Goal: Transaction & Acquisition: Purchase product/service

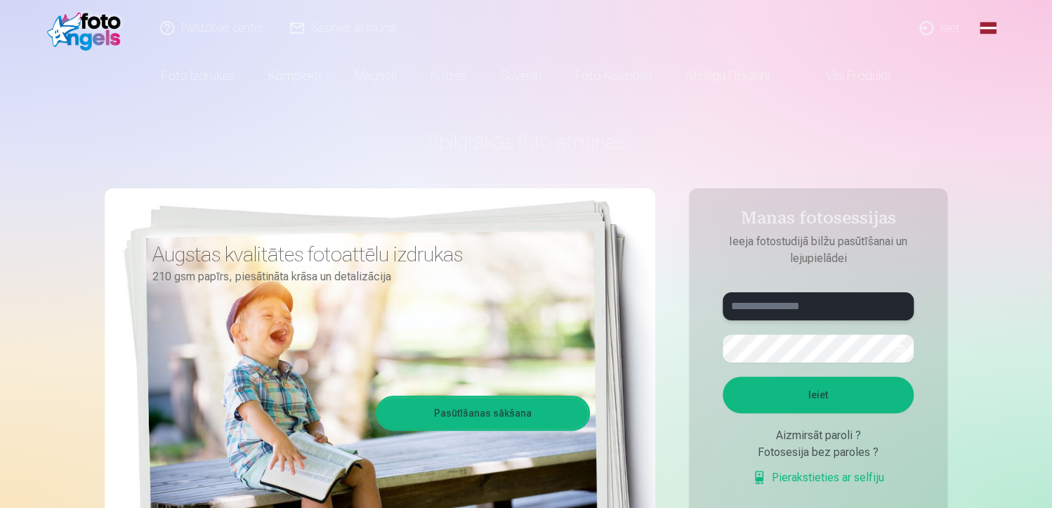
click at [865, 306] on input "text" at bounding box center [818, 306] width 191 height 28
type input "**********"
click at [844, 387] on button "Ieiet" at bounding box center [818, 395] width 191 height 37
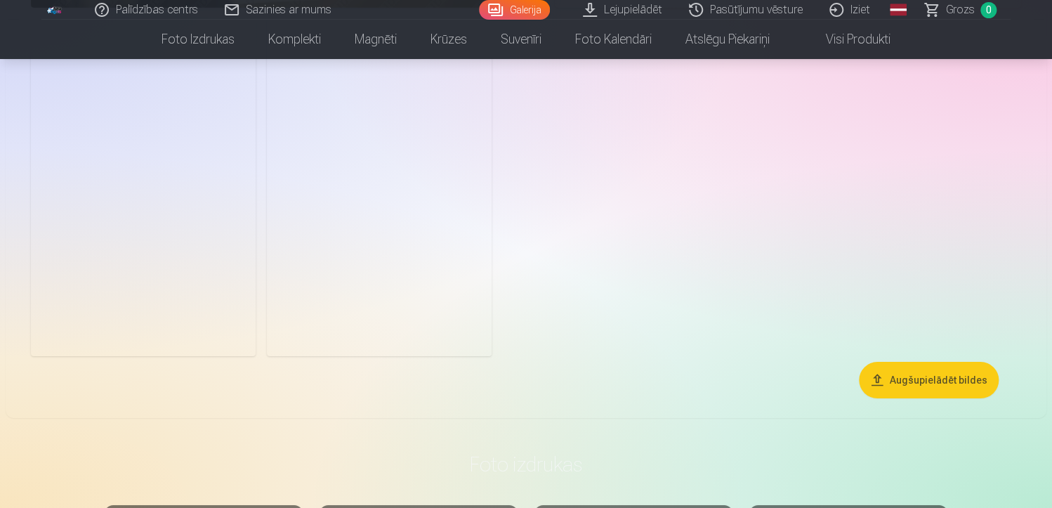
scroll to position [2294, 0]
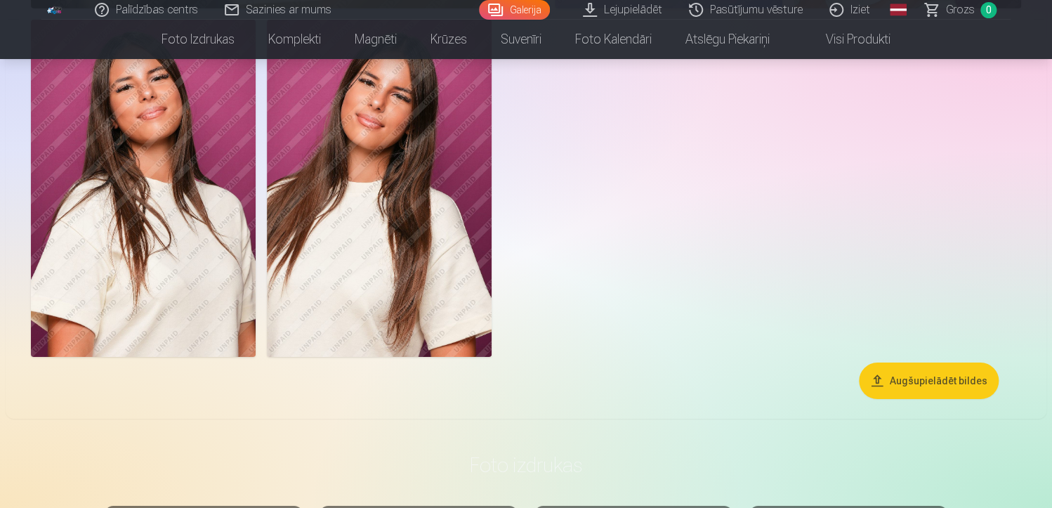
click at [885, 393] on button "Augšupielādēt bildes" at bounding box center [929, 380] width 140 height 37
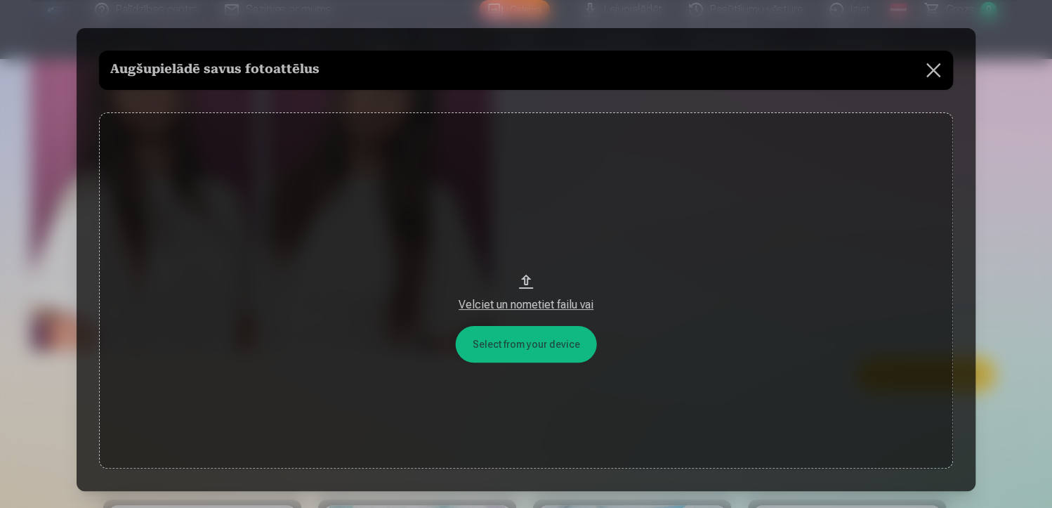
scroll to position [2300, 0]
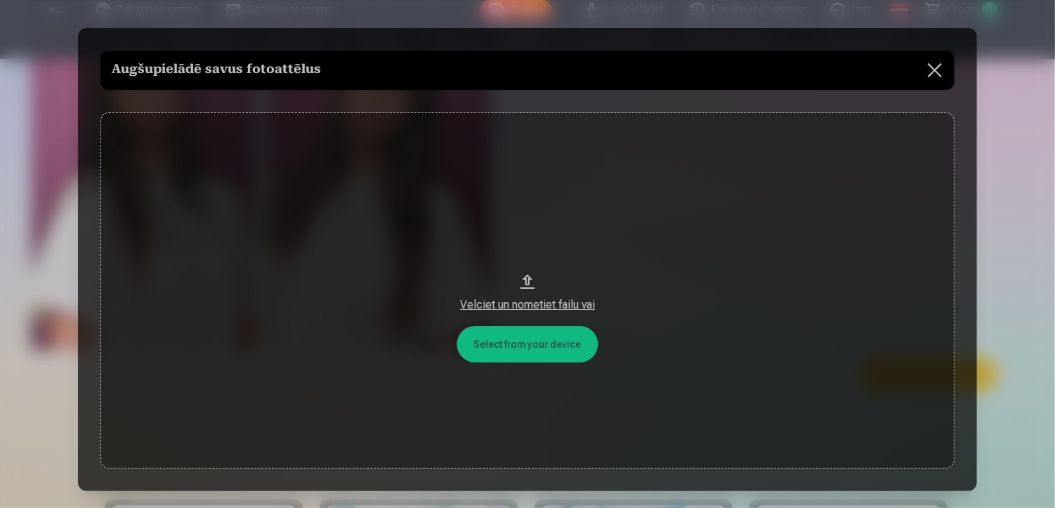
click at [572, 308] on div "Velciet un nometiet failu vai" at bounding box center [527, 304] width 826 height 17
click at [924, 83] on button at bounding box center [934, 70] width 39 height 39
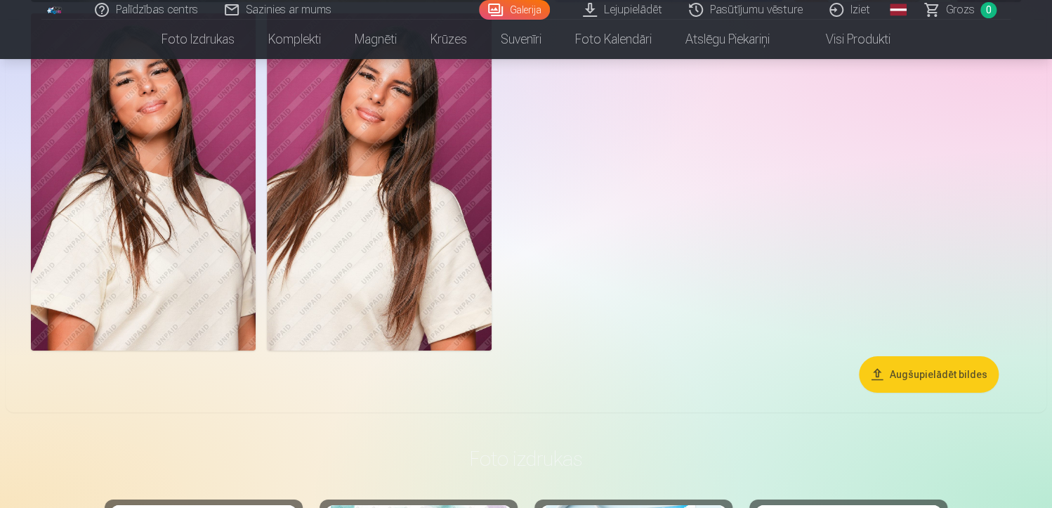
click at [916, 370] on button "Augšupielādēt bildes" at bounding box center [929, 374] width 140 height 37
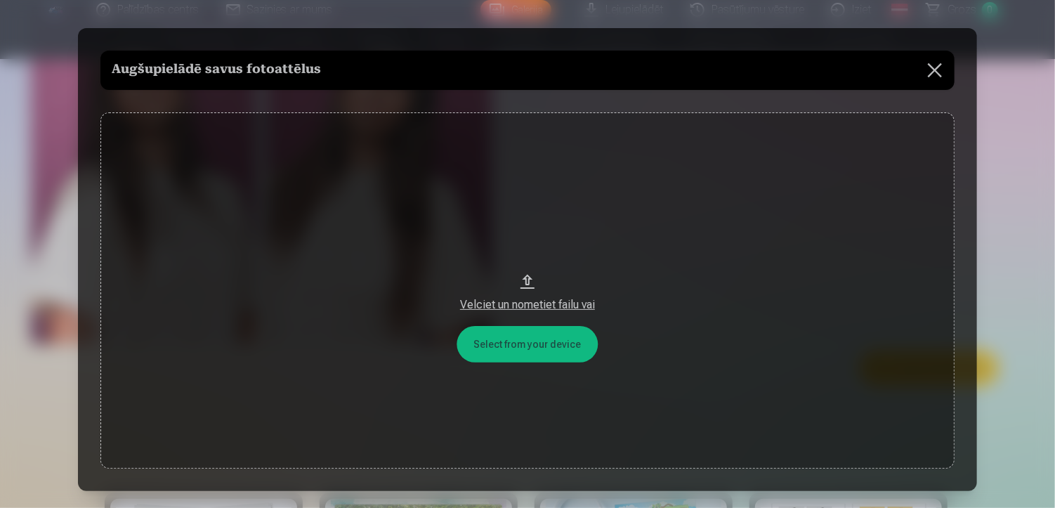
click at [940, 77] on button at bounding box center [934, 70] width 39 height 39
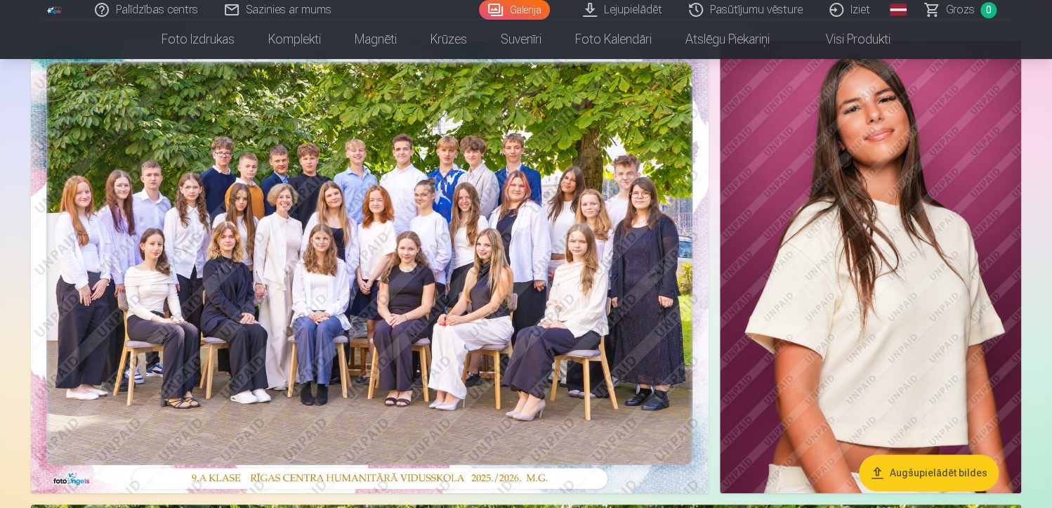
scroll to position [114, 0]
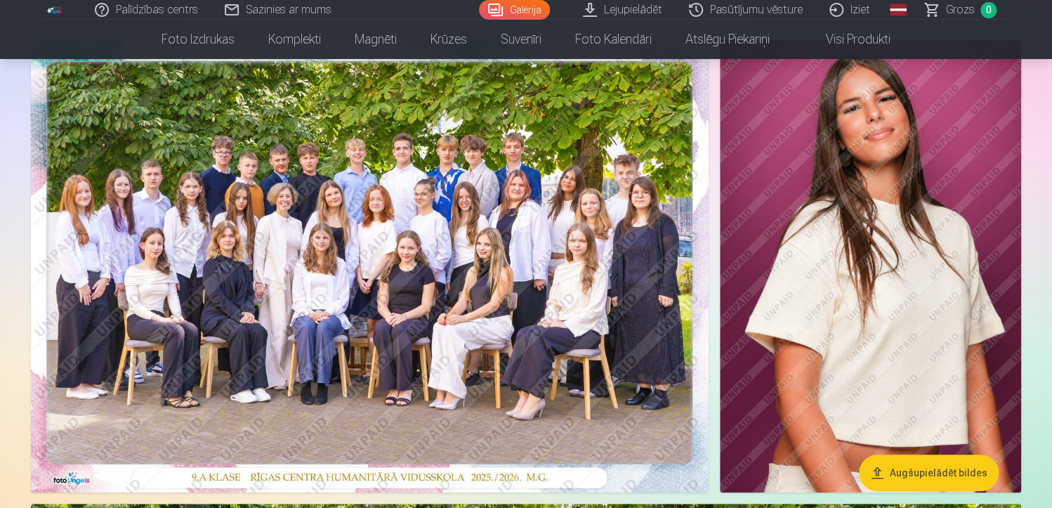
click at [650, 202] on img at bounding box center [370, 266] width 678 height 452
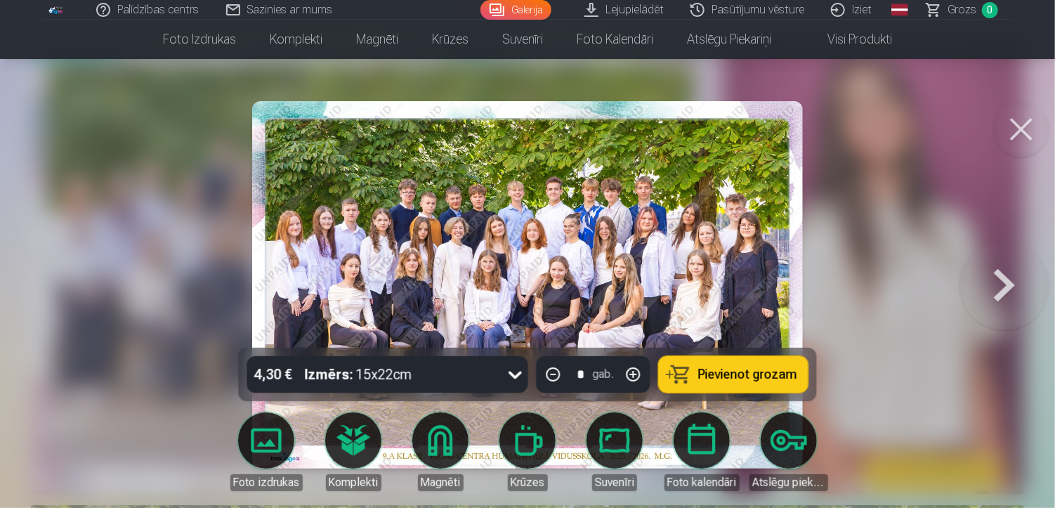
click at [248, 436] on link "Foto izdrukas" at bounding box center [266, 451] width 79 height 79
click at [739, 383] on button "Pievienot grozam" at bounding box center [734, 374] width 150 height 37
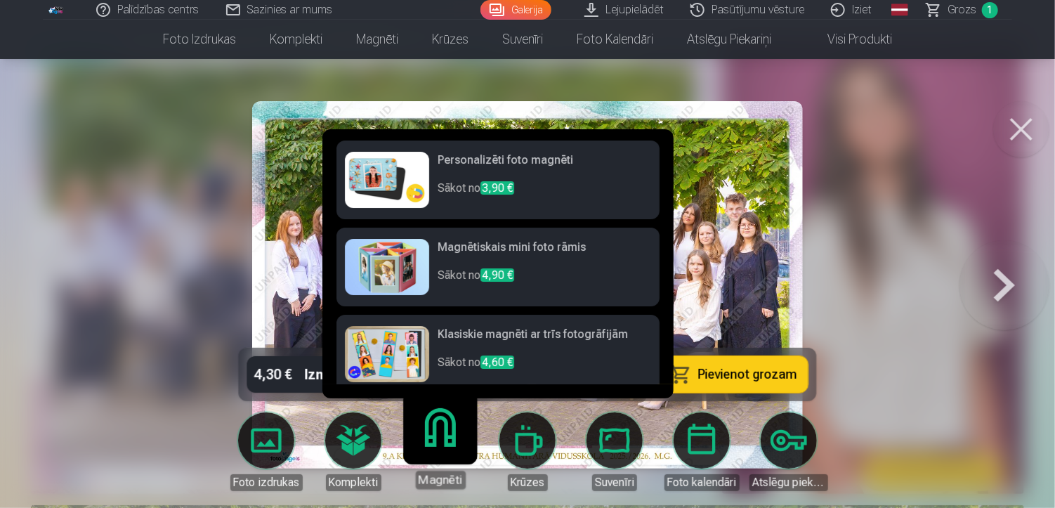
click at [452, 445] on link "Magnēti" at bounding box center [440, 445] width 86 height 86
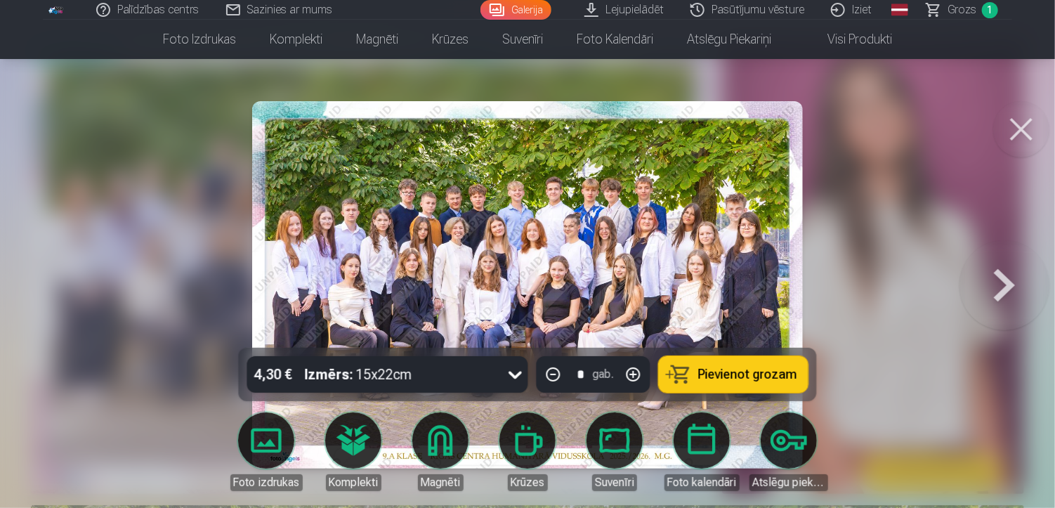
click at [1021, 125] on button at bounding box center [1021, 129] width 56 height 56
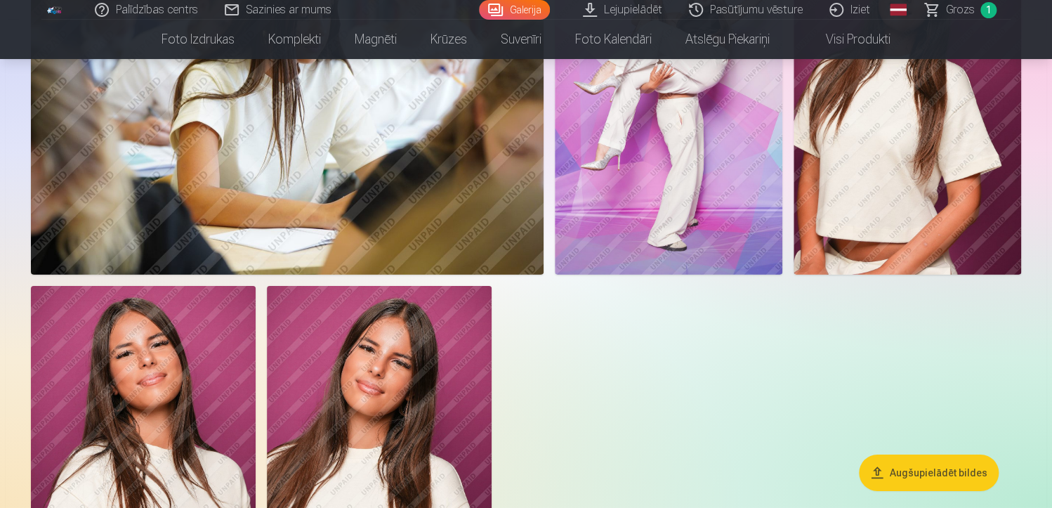
scroll to position [1975, 0]
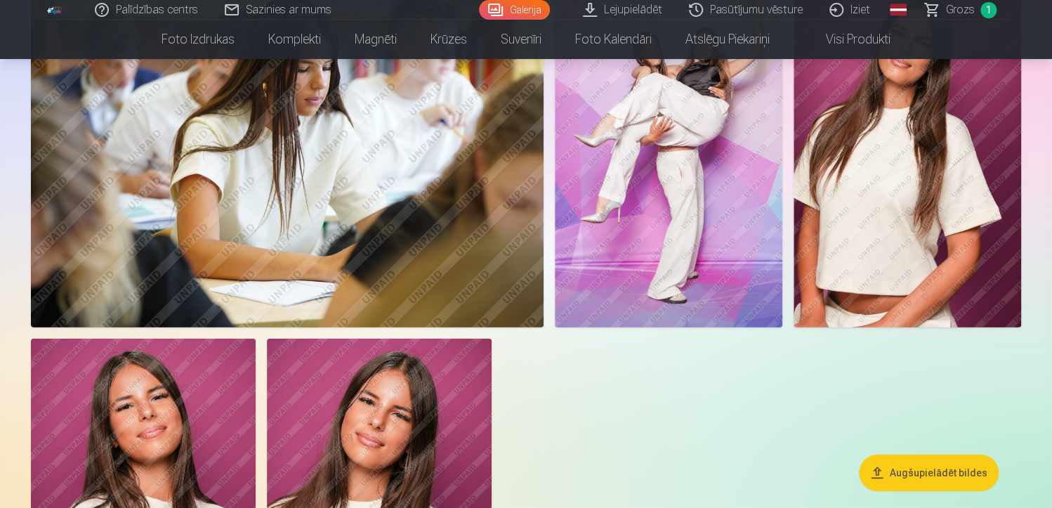
click at [464, 412] on img at bounding box center [379, 507] width 225 height 337
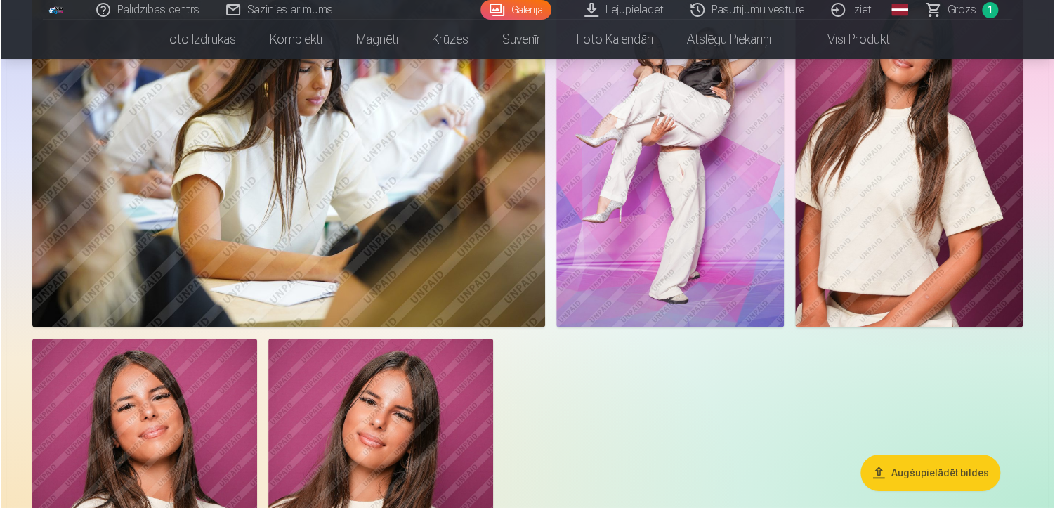
scroll to position [1982, 0]
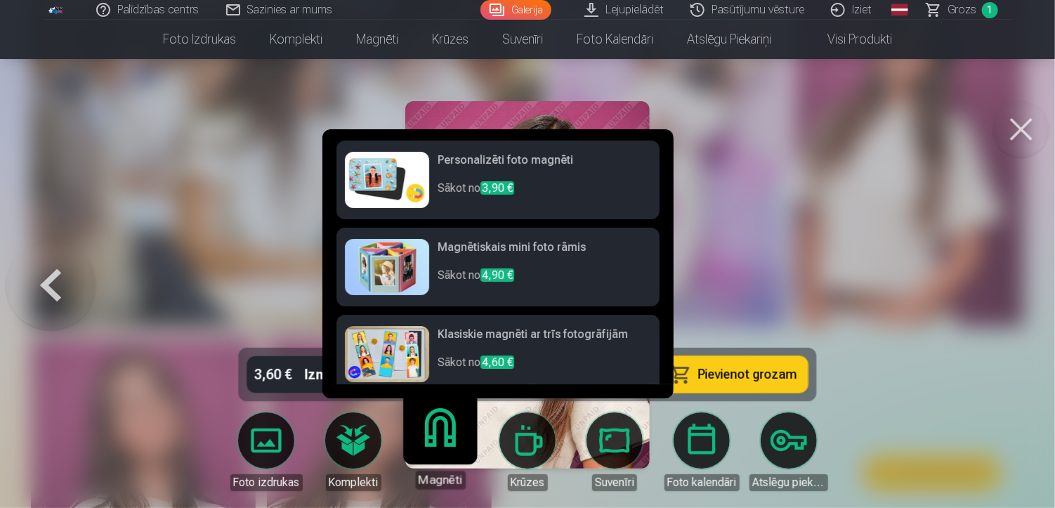
click at [443, 432] on link "Magnēti" at bounding box center [440, 445] width 86 height 86
click at [558, 198] on p "Sākot no 3,90 €" at bounding box center [545, 194] width 214 height 28
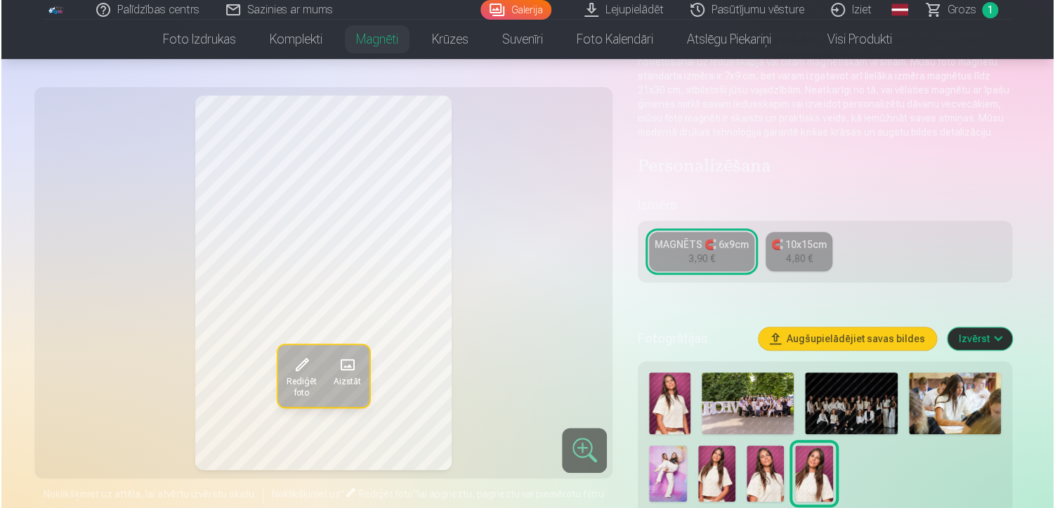
scroll to position [143, 0]
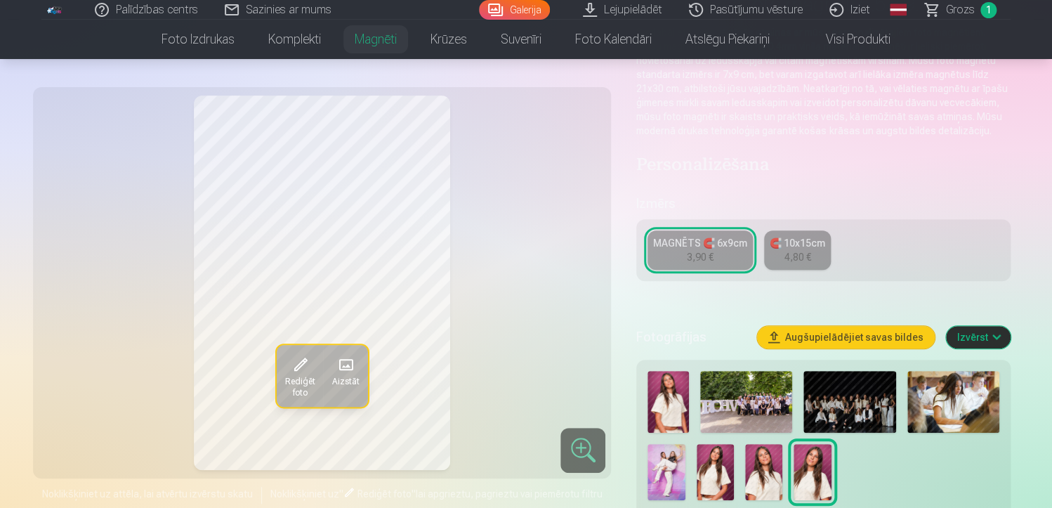
click at [346, 362] on span at bounding box center [345, 365] width 22 height 22
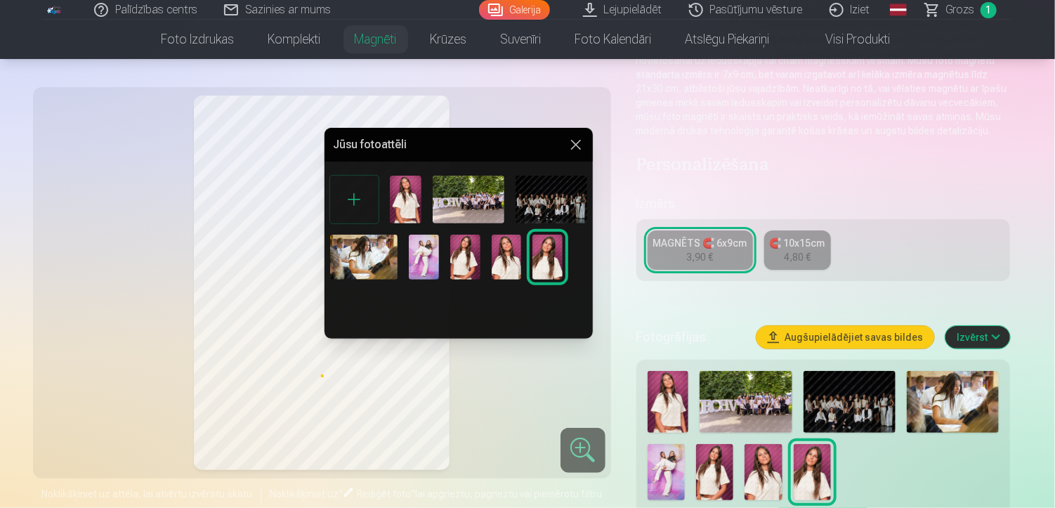
click at [528, 365] on div at bounding box center [527, 254] width 1055 height 508
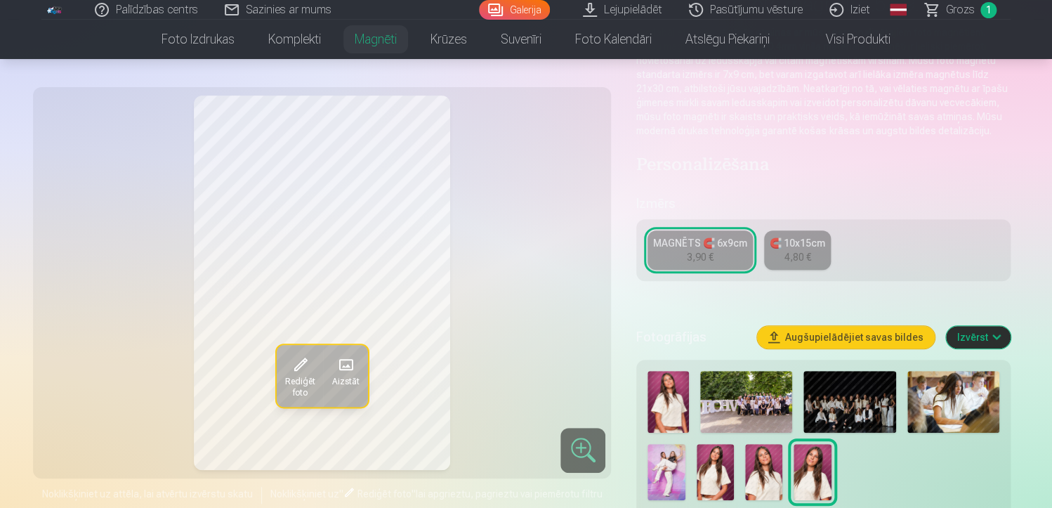
click at [296, 377] on span "Rediģēt foto" at bounding box center [300, 388] width 30 height 22
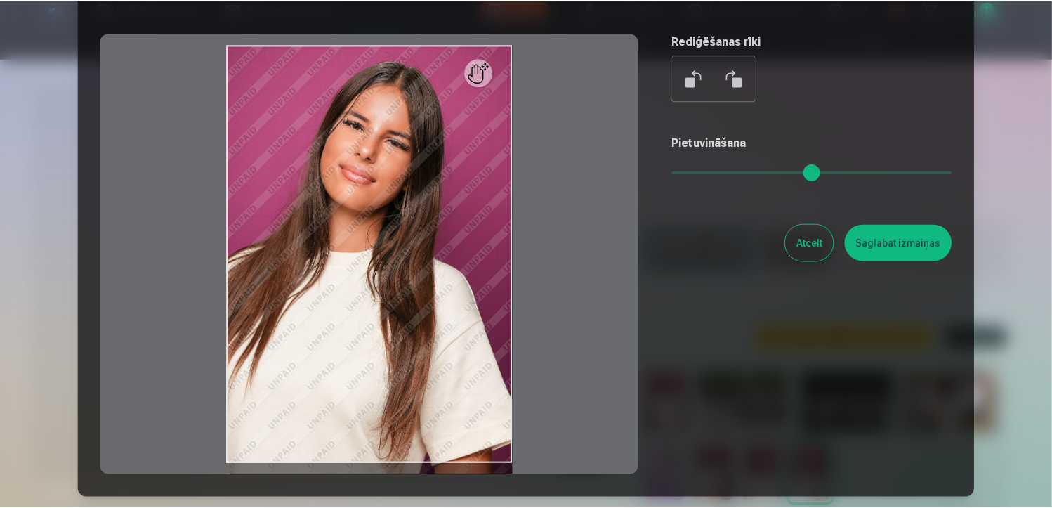
scroll to position [98, 0]
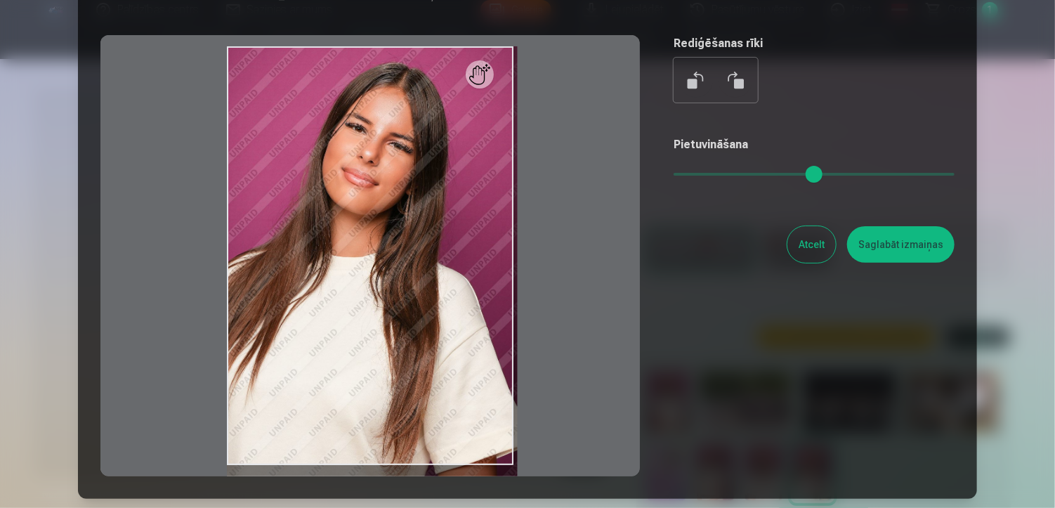
type input "*"
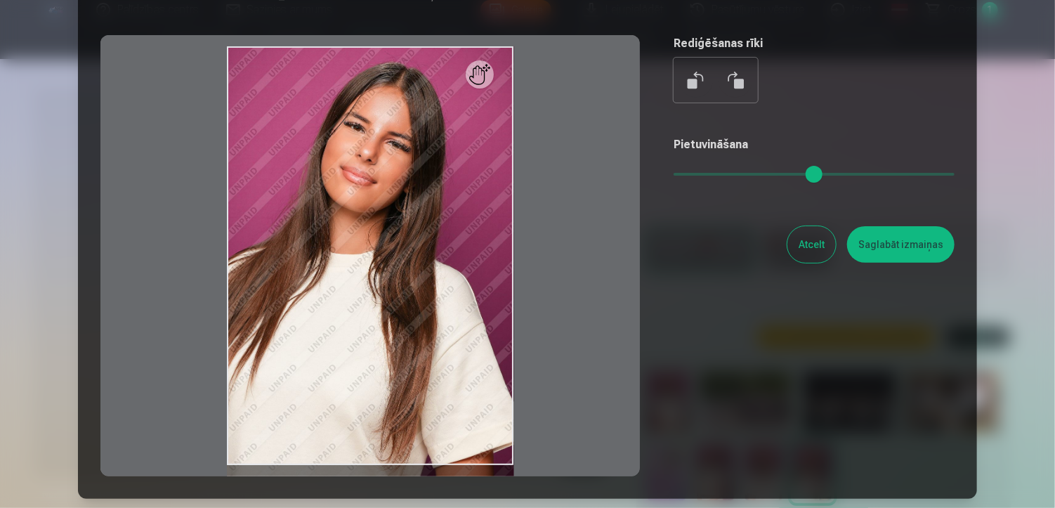
drag, startPoint x: 680, startPoint y: 172, endPoint x: 635, endPoint y: 169, distance: 45.0
click at [674, 173] on input "range" at bounding box center [814, 174] width 281 height 3
click at [815, 242] on button "Atcelt" at bounding box center [811, 244] width 48 height 37
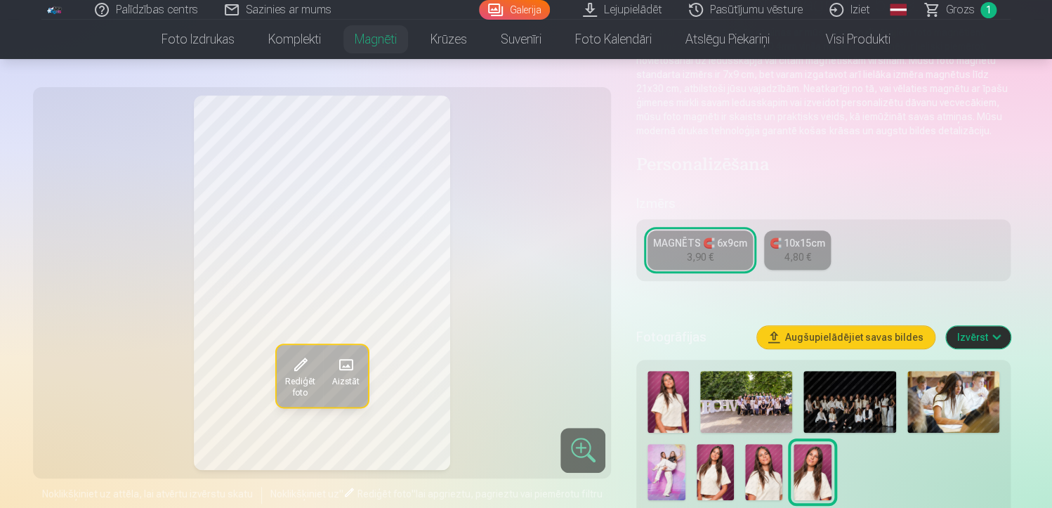
click at [712, 250] on div "3,90 €" at bounding box center [700, 257] width 27 height 14
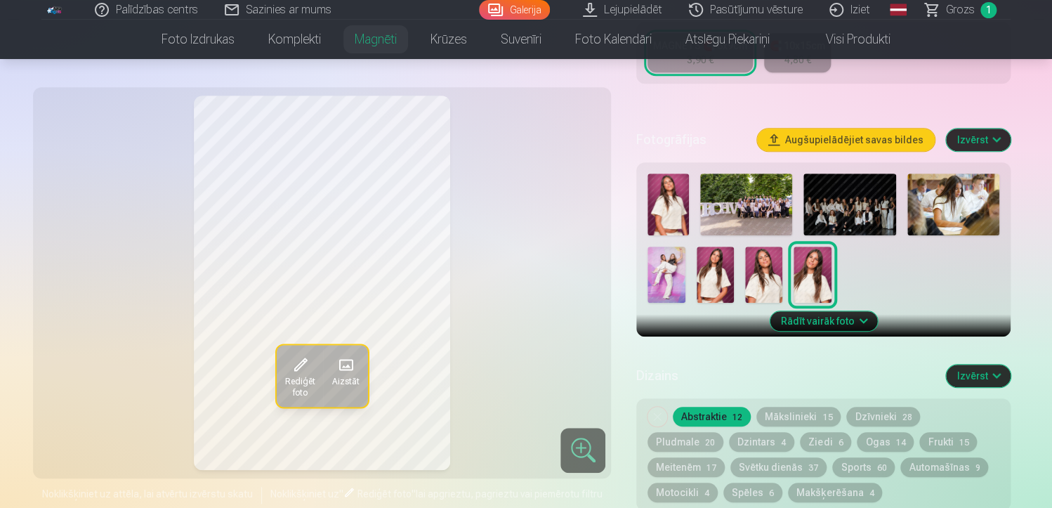
scroll to position [341, 0]
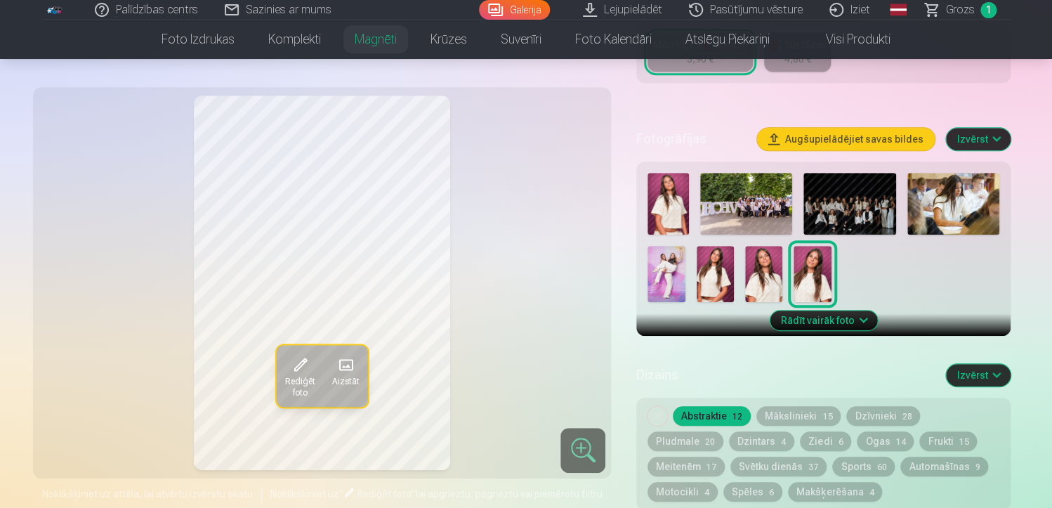
click at [797, 410] on button "Mākslinieki 15" at bounding box center [799, 416] width 84 height 20
click at [880, 405] on div "Noņemiet dizainu Abstraktie 12 Mākslinieki 15 Dzīvnieki 28 Pludmale 20 Dzintars…" at bounding box center [823, 454] width 374 height 112
click at [879, 415] on button "Dzīvnieki 28" at bounding box center [883, 416] width 74 height 20
click at [724, 431] on button "Pludmale 20" at bounding box center [686, 441] width 76 height 20
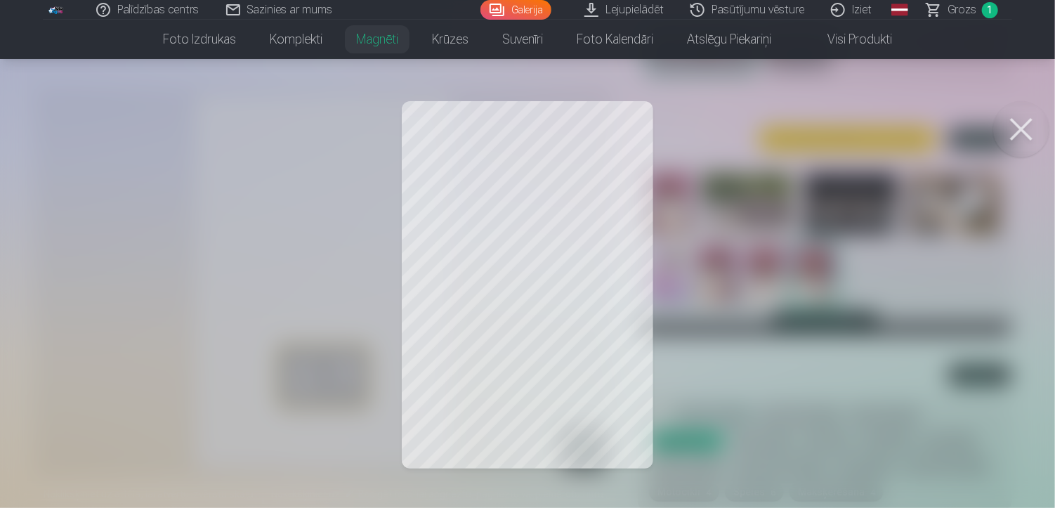
click at [1021, 118] on button at bounding box center [1021, 129] width 56 height 56
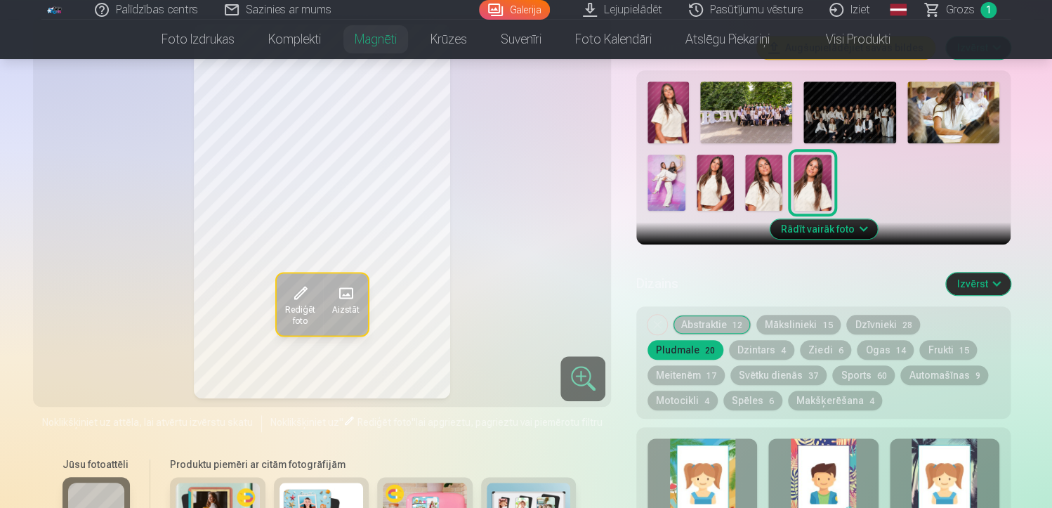
scroll to position [434, 0]
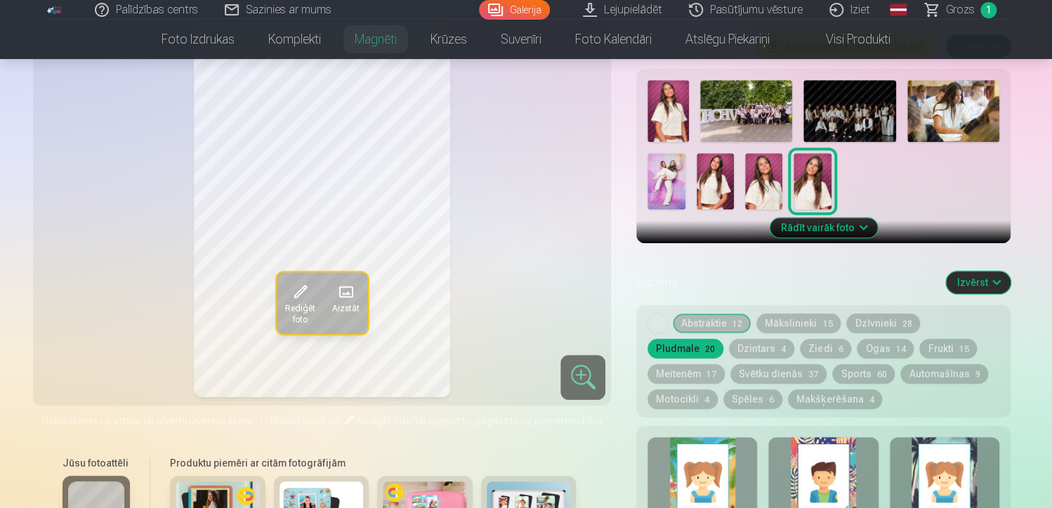
click at [868, 227] on button "Rādīt vairāk foto" at bounding box center [823, 228] width 107 height 20
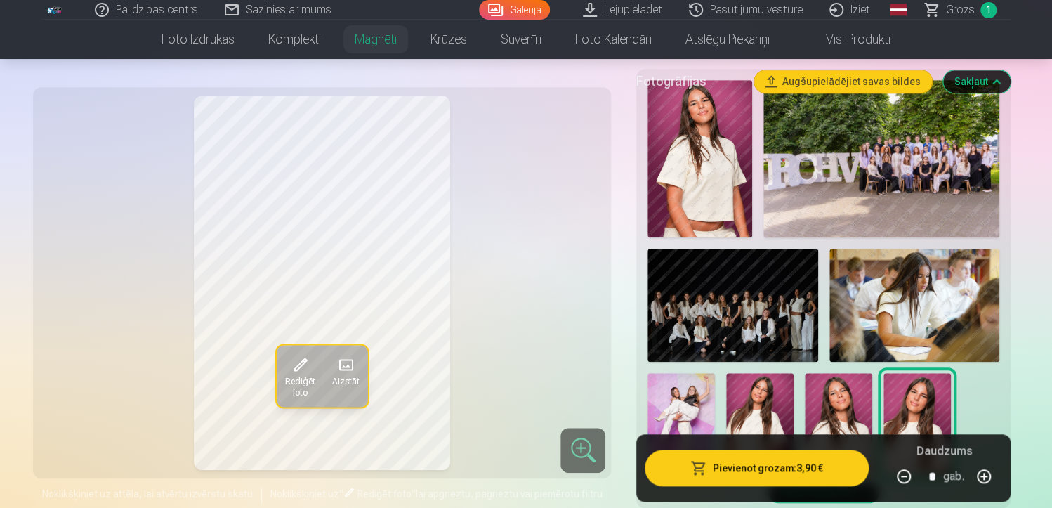
click at [908, 391] on img at bounding box center [917, 423] width 67 height 101
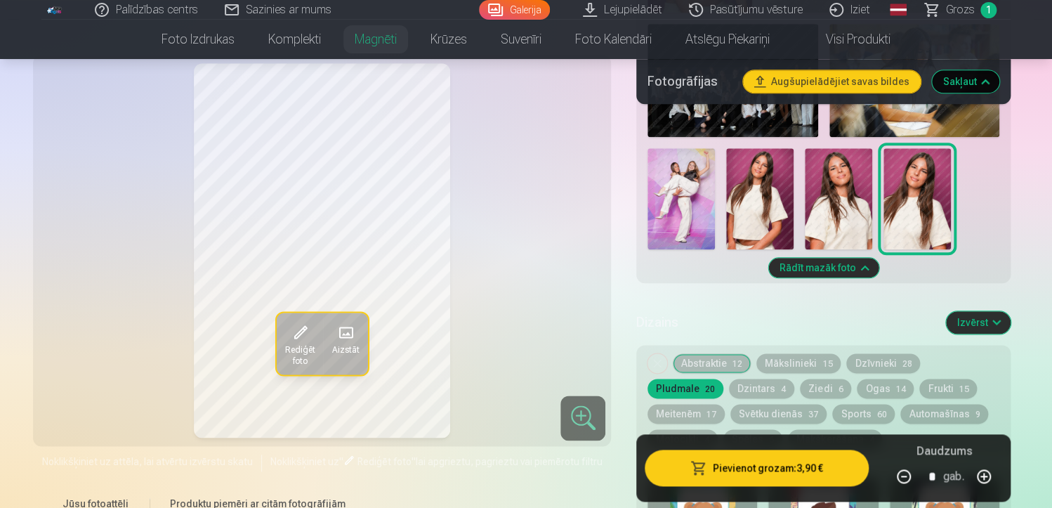
scroll to position [658, 0]
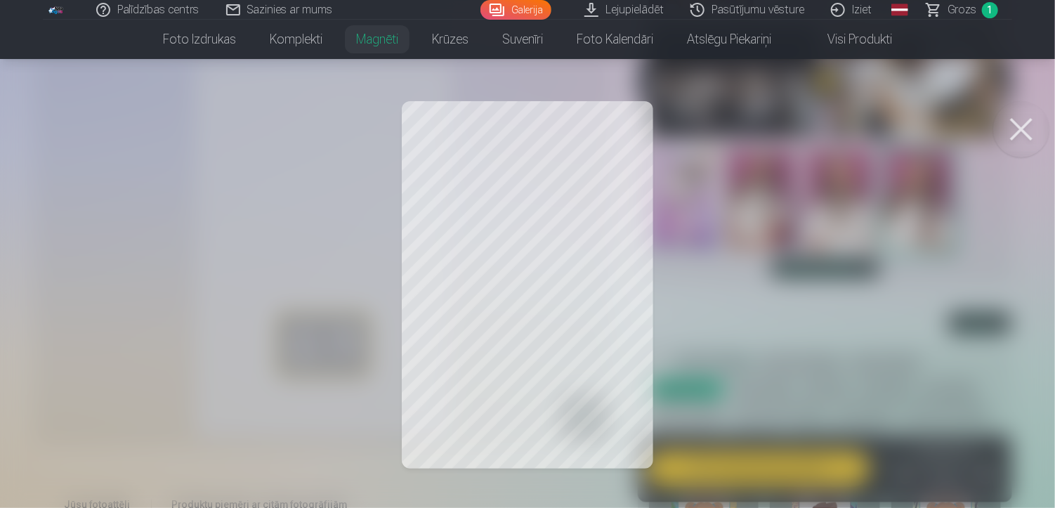
click at [1022, 118] on button at bounding box center [1021, 129] width 56 height 56
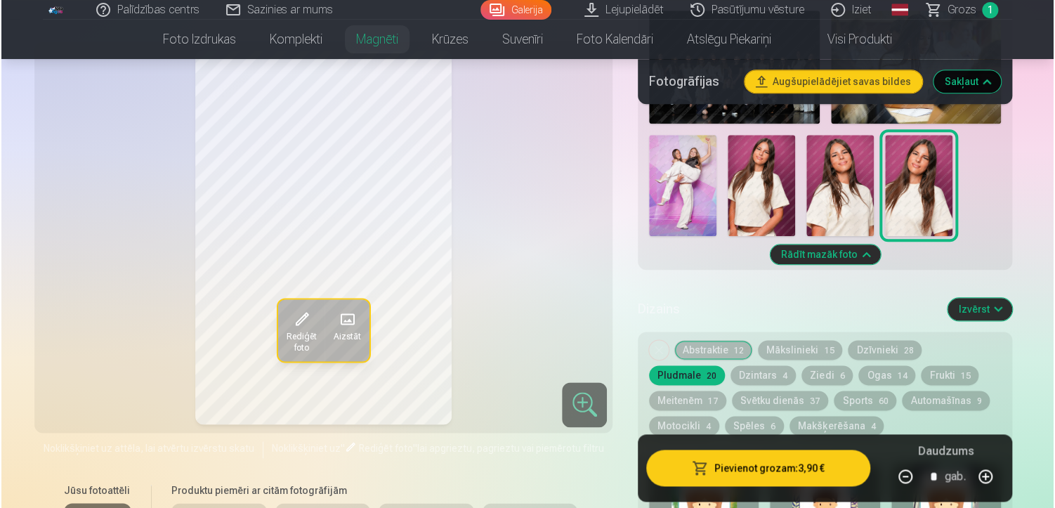
scroll to position [674, 0]
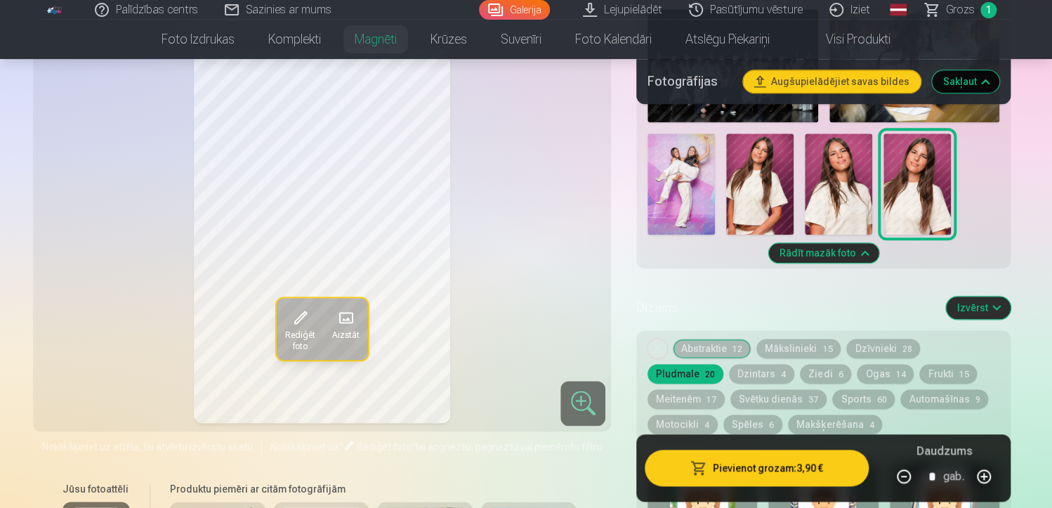
click at [981, 476] on button "button" at bounding box center [984, 477] width 34 height 34
click at [983, 480] on button "button" at bounding box center [984, 477] width 34 height 34
type input "*"
click at [811, 462] on button "Pievienot grozam : 11,70 €" at bounding box center [757, 468] width 224 height 37
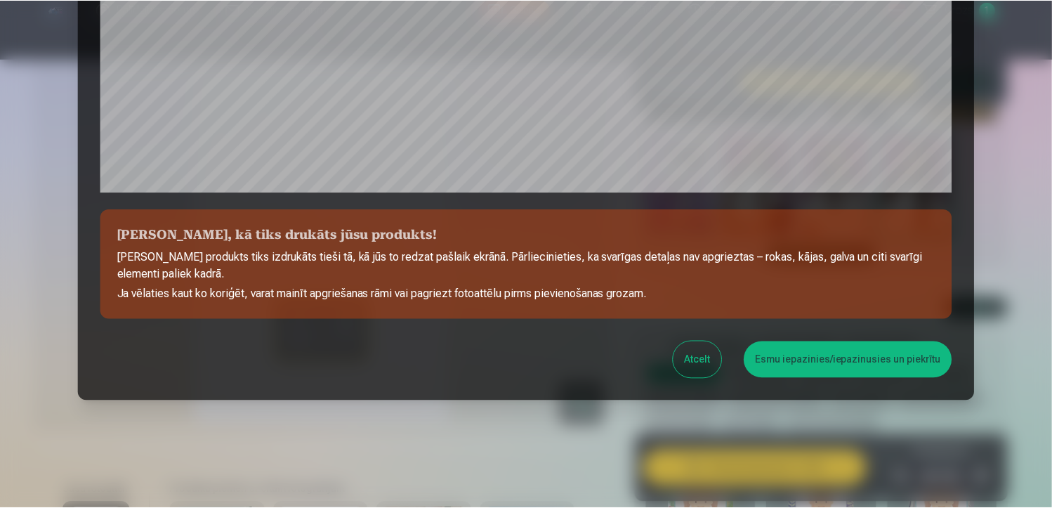
scroll to position [503, 0]
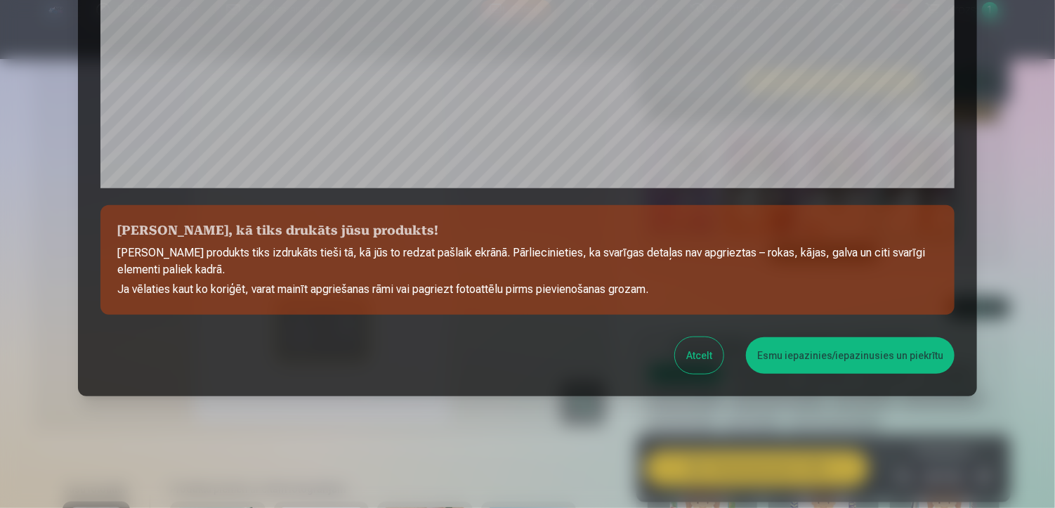
click at [905, 343] on button "Esmu iepazinies/iepazinusies un piekrītu" at bounding box center [850, 355] width 209 height 37
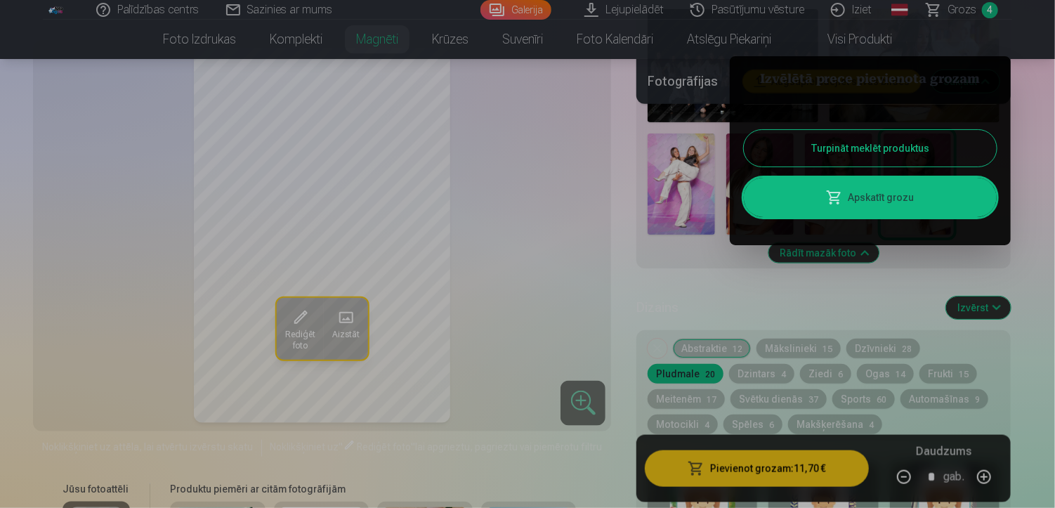
click at [655, 177] on div at bounding box center [527, 254] width 1055 height 508
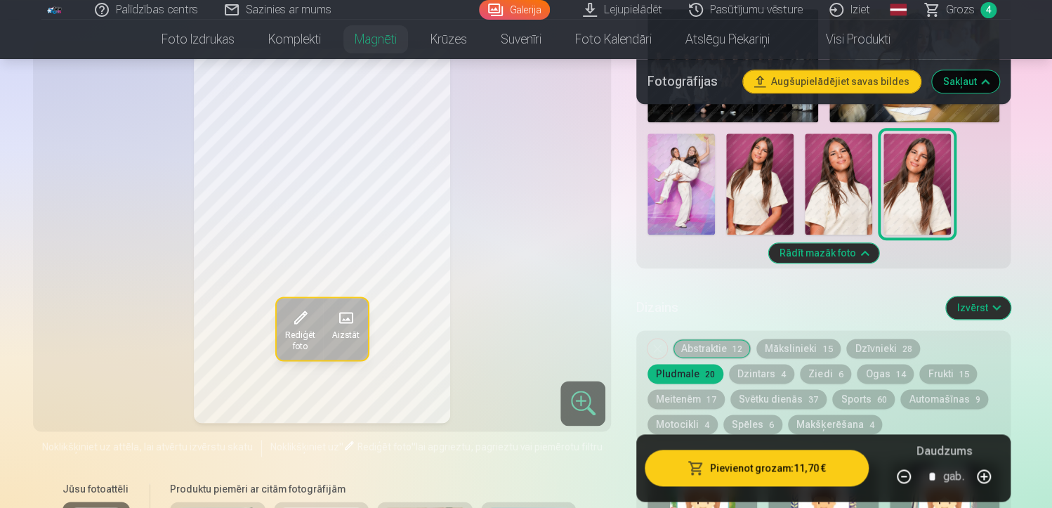
click at [661, 183] on img at bounding box center [681, 183] width 67 height 101
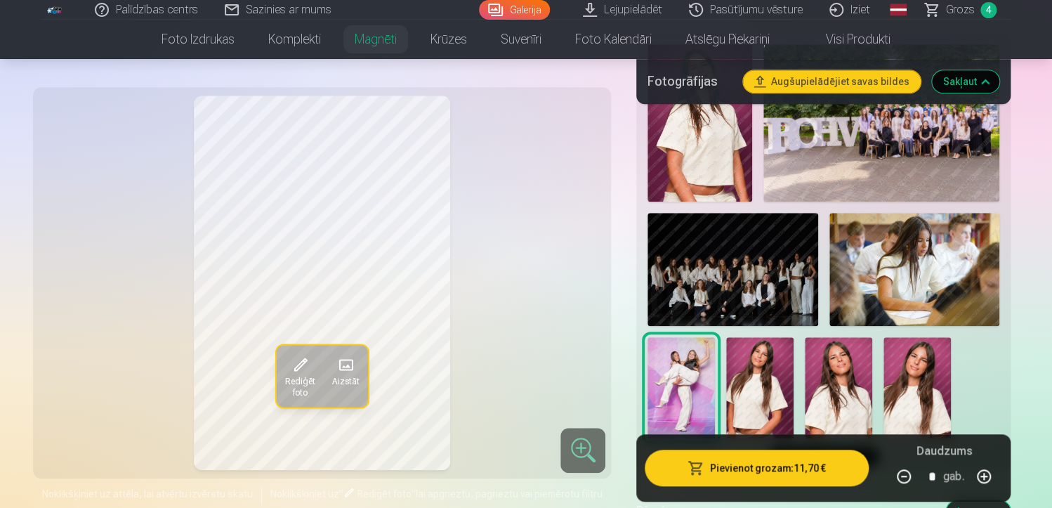
scroll to position [471, 0]
click at [862, 252] on img at bounding box center [915, 269] width 170 height 114
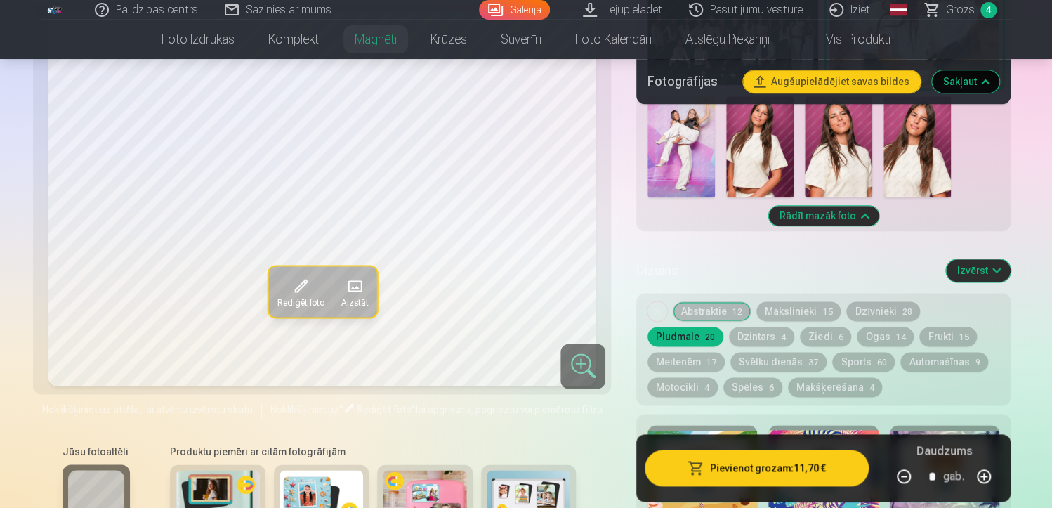
scroll to position [710, 0]
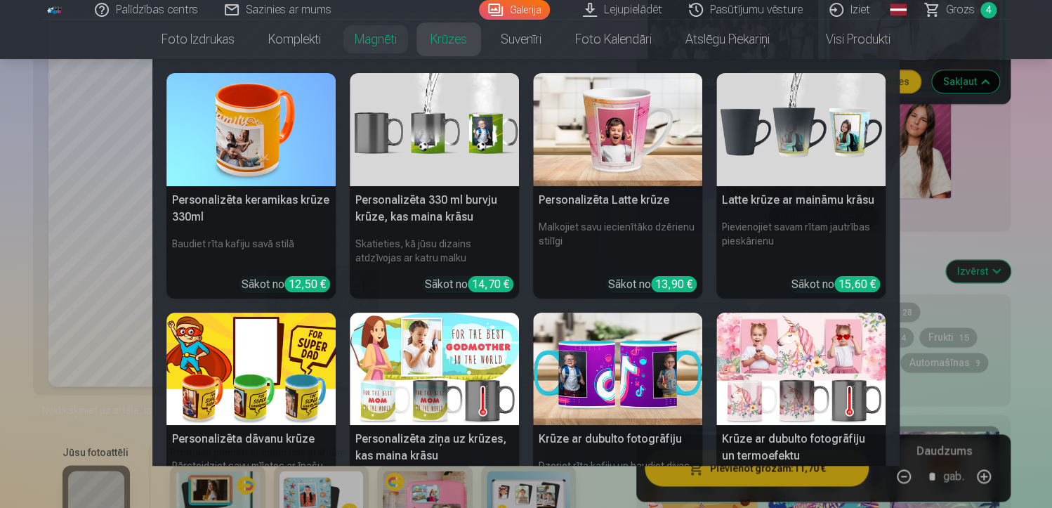
click at [447, 44] on link "Krūzes" at bounding box center [449, 39] width 70 height 39
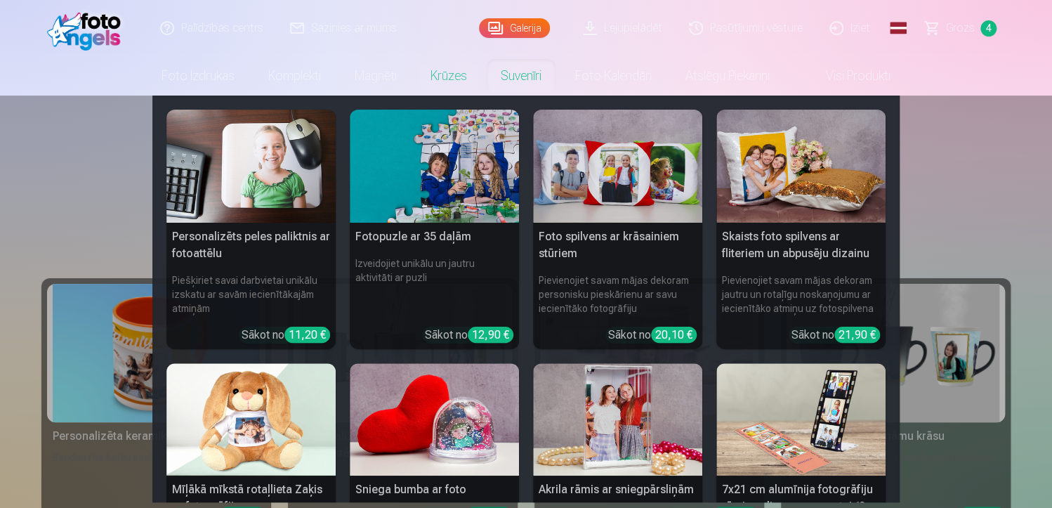
click at [523, 77] on link "Suvenīri" at bounding box center [521, 75] width 74 height 39
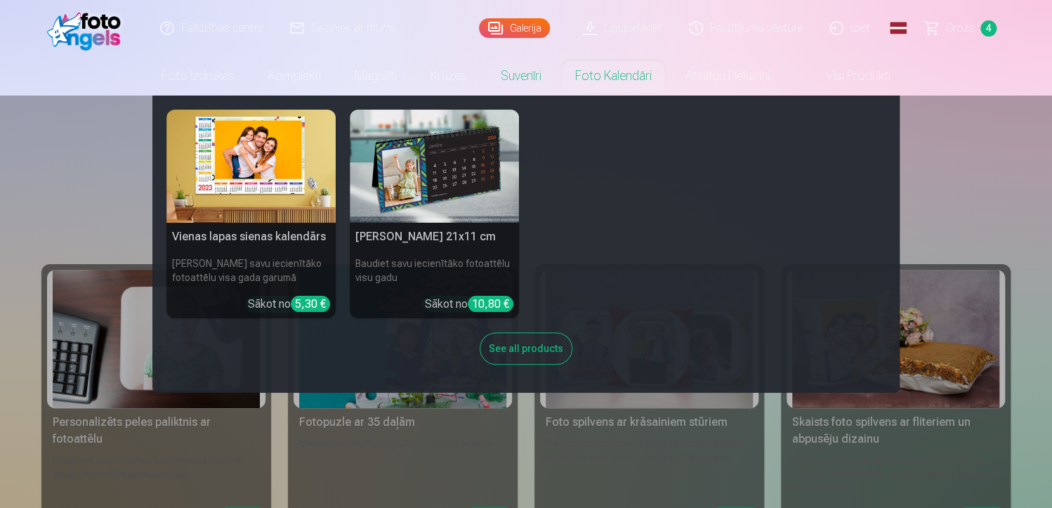
click at [619, 74] on link "Foto kalendāri" at bounding box center [613, 75] width 110 height 39
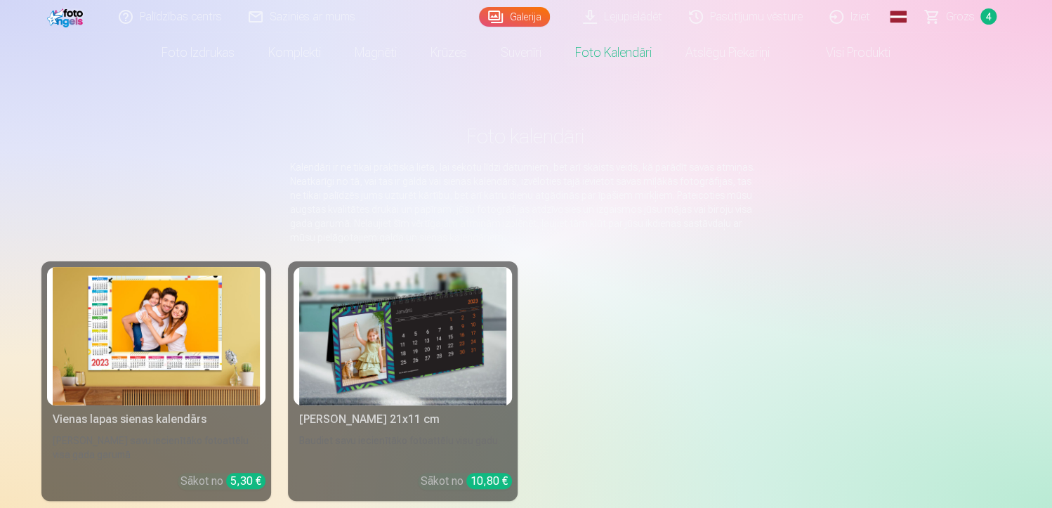
scroll to position [28, 0]
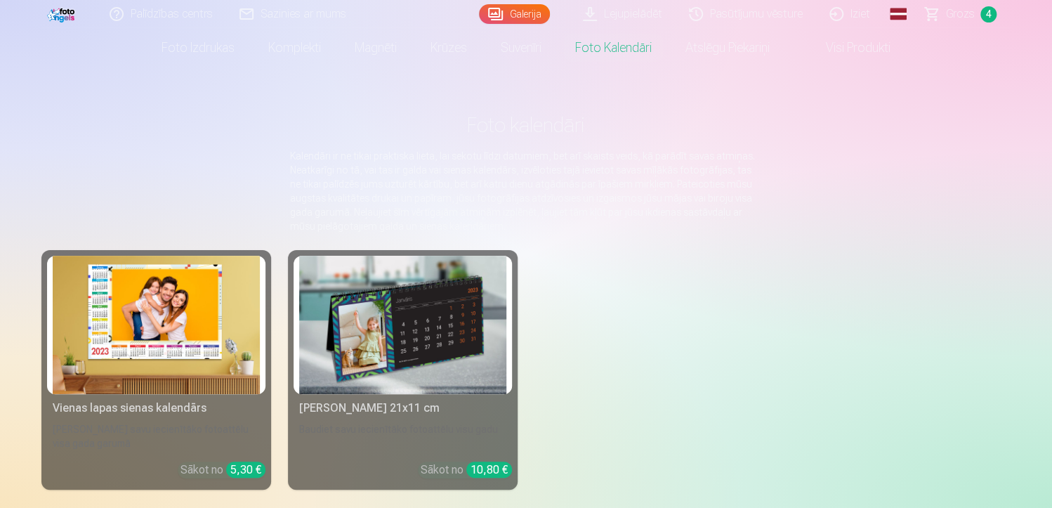
click at [205, 284] on img at bounding box center [156, 325] width 207 height 138
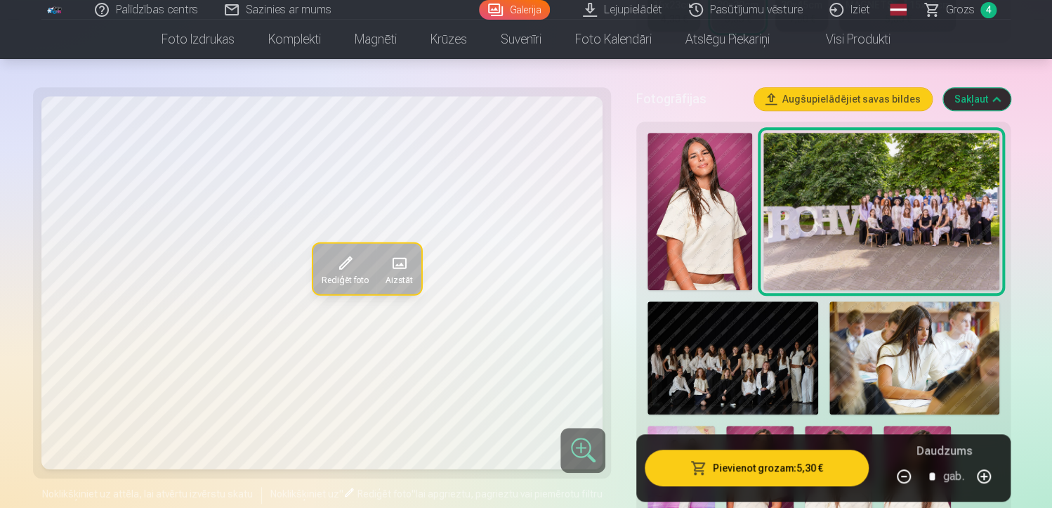
scroll to position [376, 0]
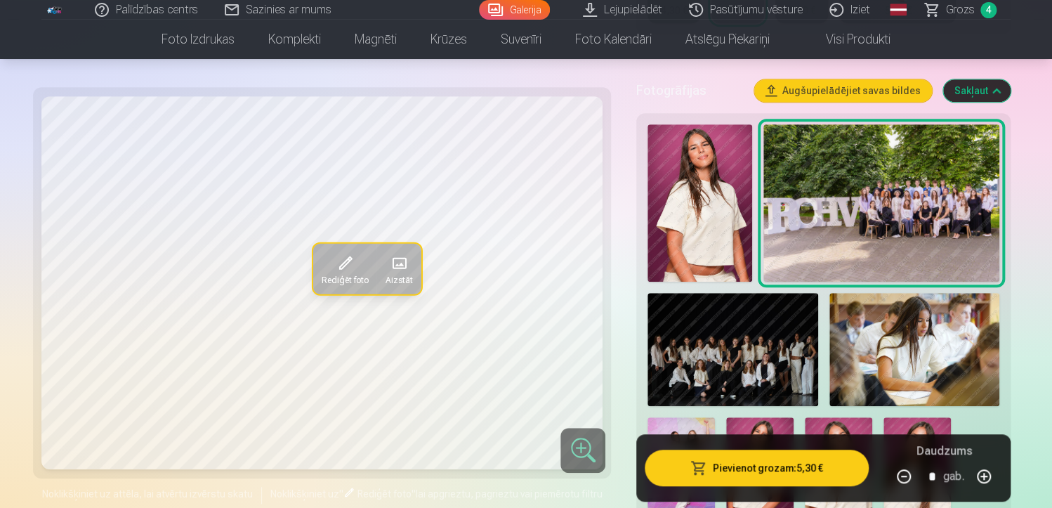
click at [887, 344] on img at bounding box center [915, 350] width 170 height 114
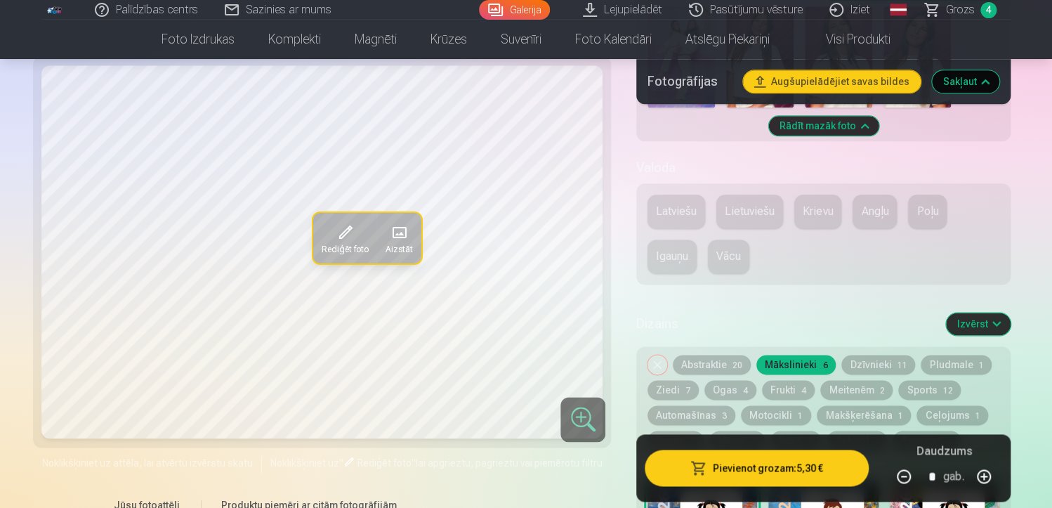
scroll to position [787, 0]
click at [684, 207] on button "Latviešu" at bounding box center [677, 212] width 58 height 34
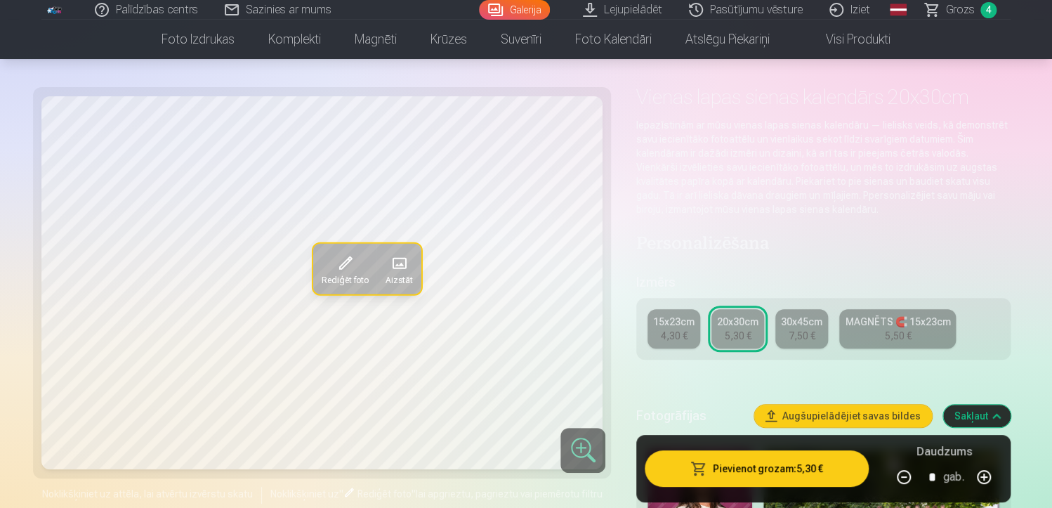
scroll to position [45, 0]
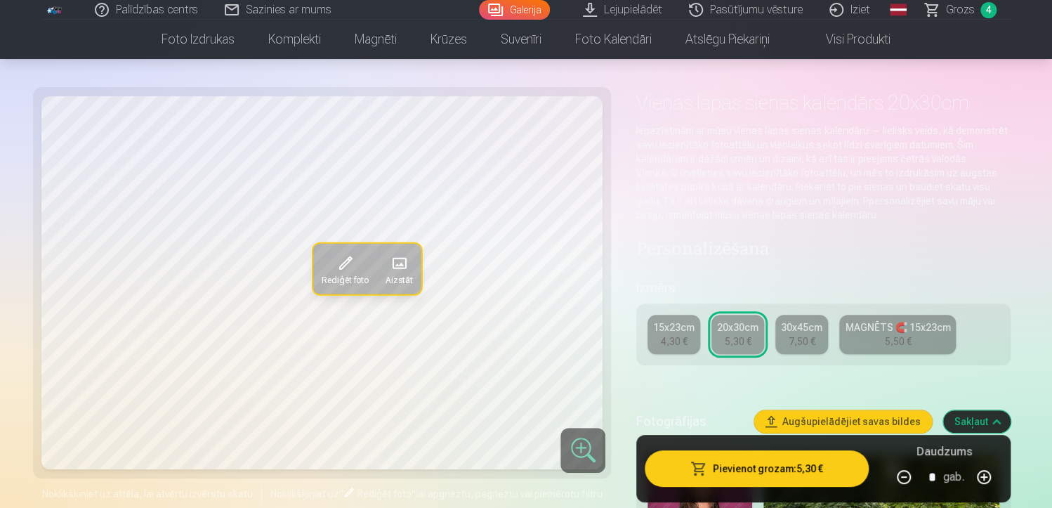
click at [875, 324] on div "MAGNĒTS 🧲 15x23cm" at bounding box center [897, 327] width 105 height 14
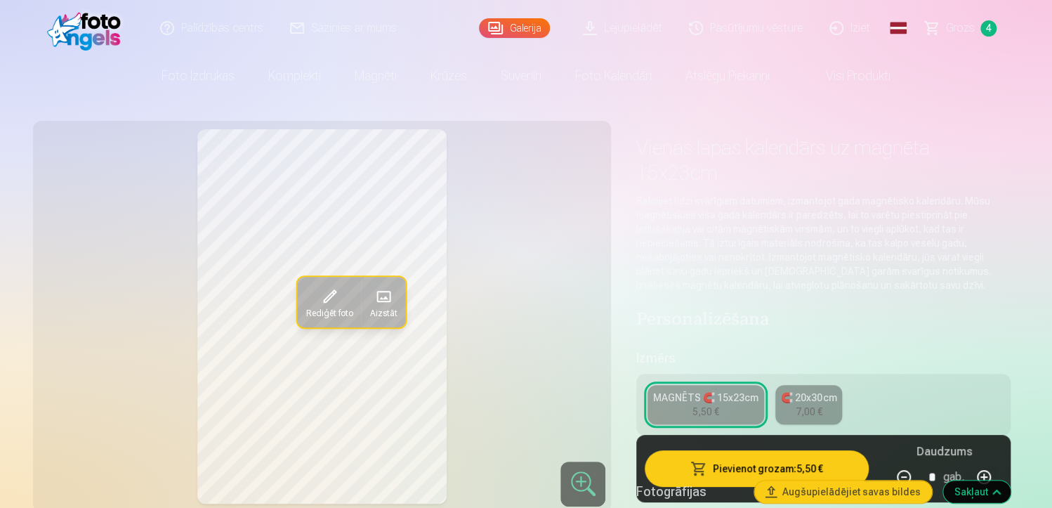
click at [799, 410] on div "7,00 €" at bounding box center [809, 412] width 27 height 14
click at [396, 311] on span "Aizstāt" at bounding box center [383, 312] width 27 height 11
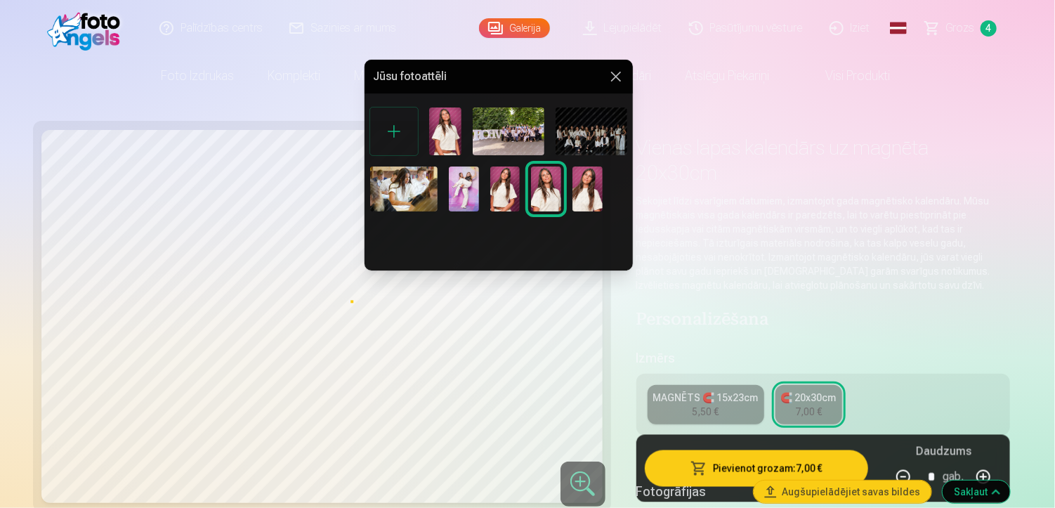
click at [379, 188] on img at bounding box center [403, 188] width 67 height 45
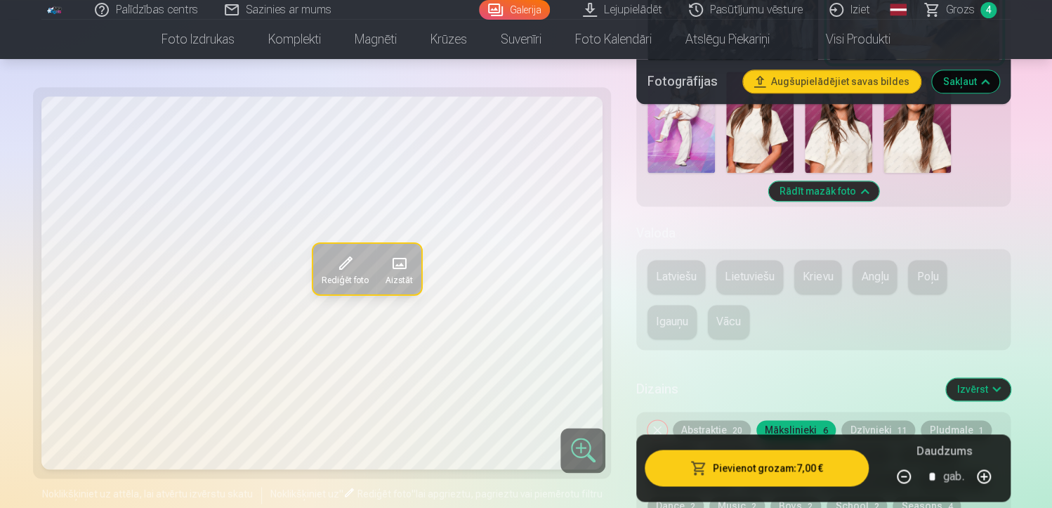
scroll to position [751, 0]
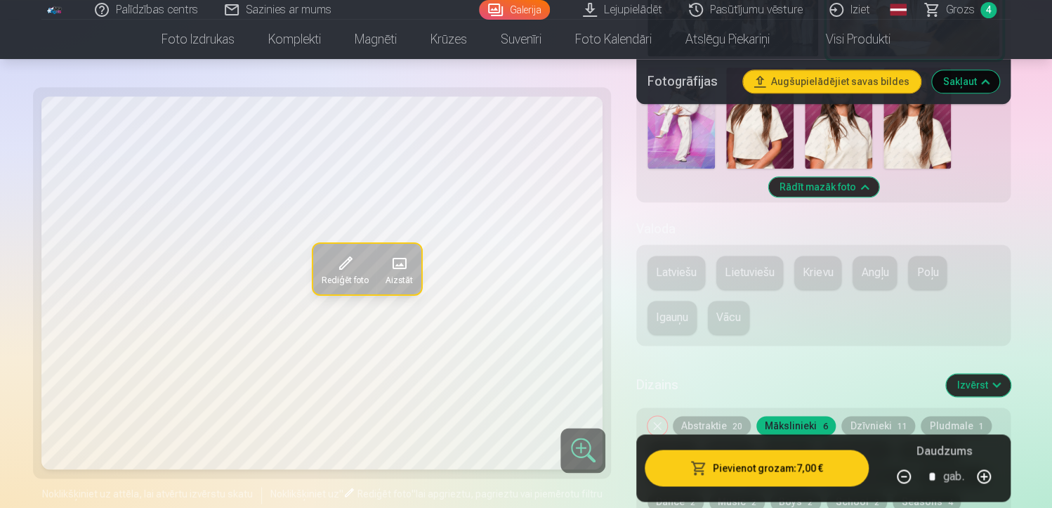
click at [680, 268] on button "Latviešu" at bounding box center [677, 273] width 58 height 34
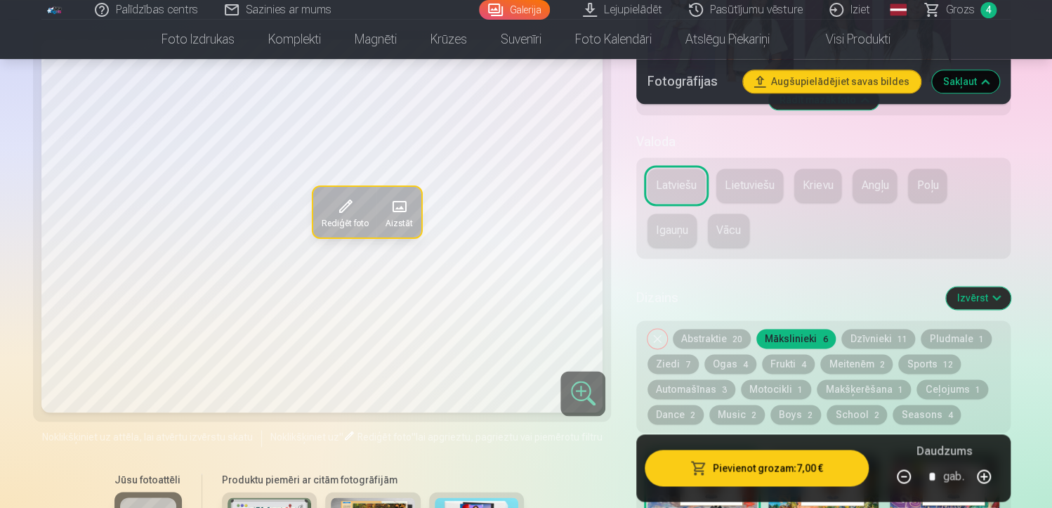
scroll to position [841, 0]
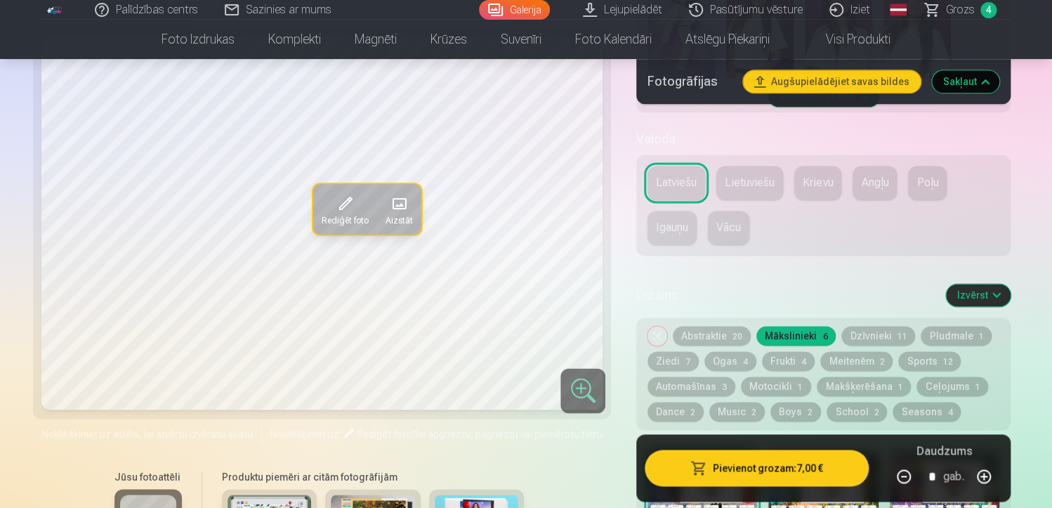
click at [721, 340] on button "Abstraktie 20" at bounding box center [712, 336] width 78 height 20
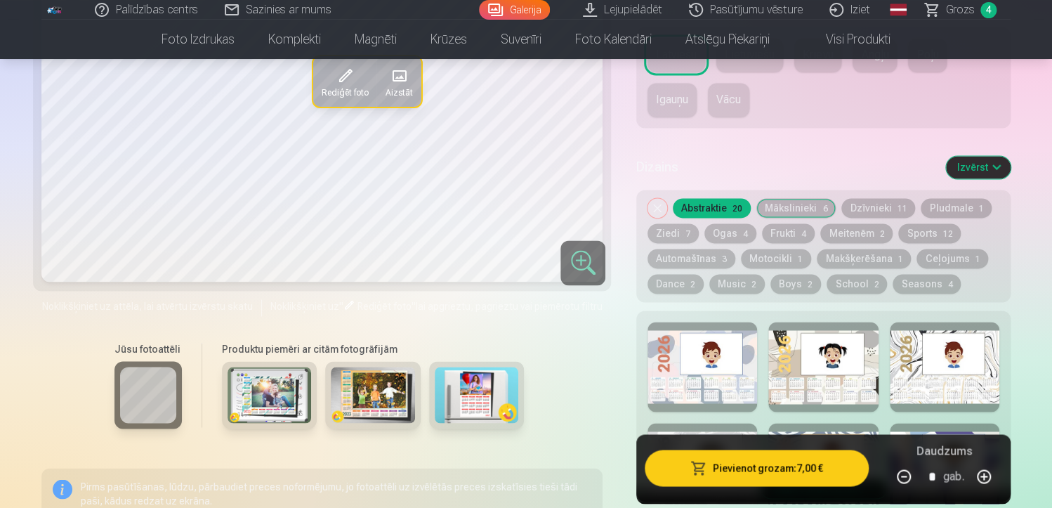
scroll to position [967, 0]
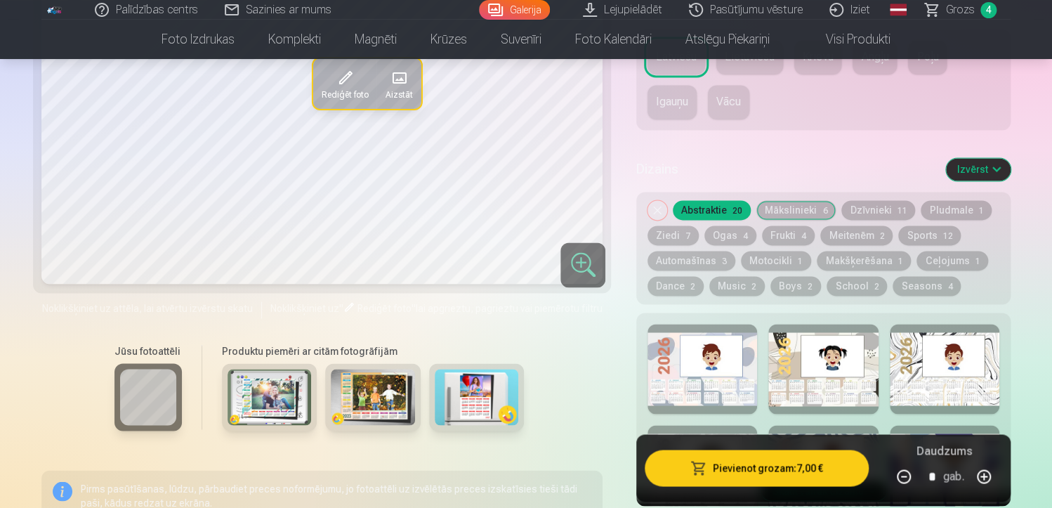
click at [840, 238] on button "Meitenēm 2" at bounding box center [856, 235] width 72 height 20
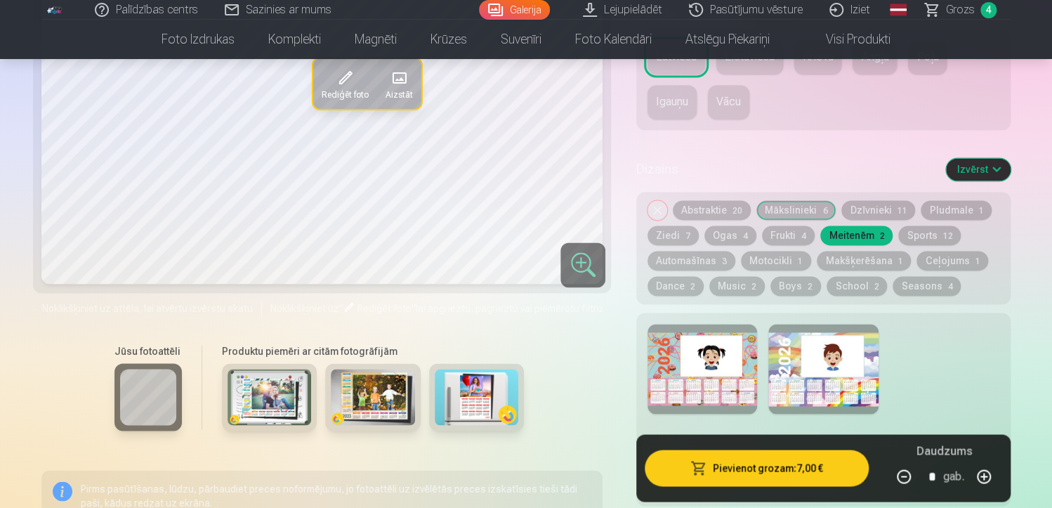
drag, startPoint x: 916, startPoint y: 232, endPoint x: 899, endPoint y: 150, distance: 83.9
click at [899, 150] on div "Dizains Izvērst" at bounding box center [823, 169] width 374 height 45
click at [916, 230] on button "Sports 12" at bounding box center [929, 235] width 63 height 20
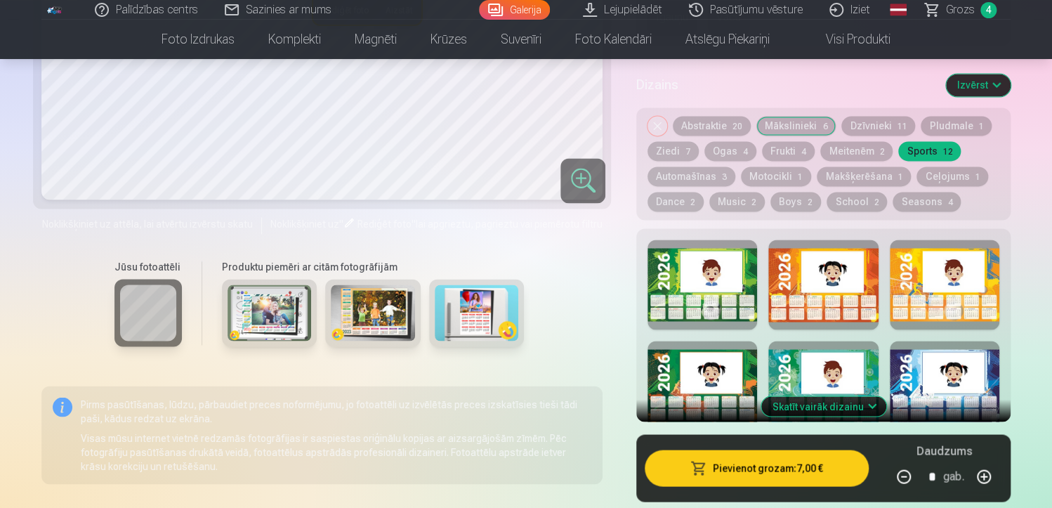
scroll to position [1070, 0]
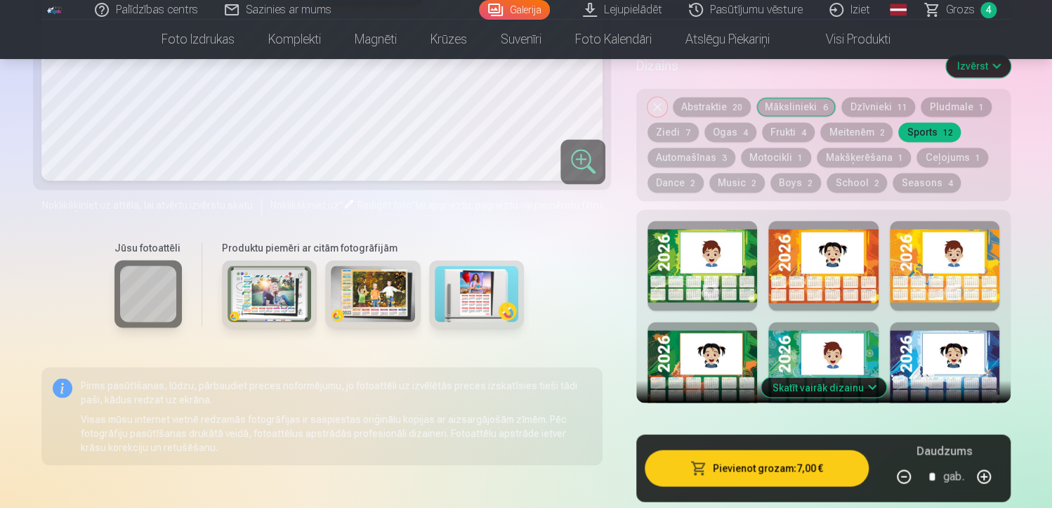
click at [878, 261] on div "Skatīt vairāk dizainu" at bounding box center [823, 305] width 374 height 193
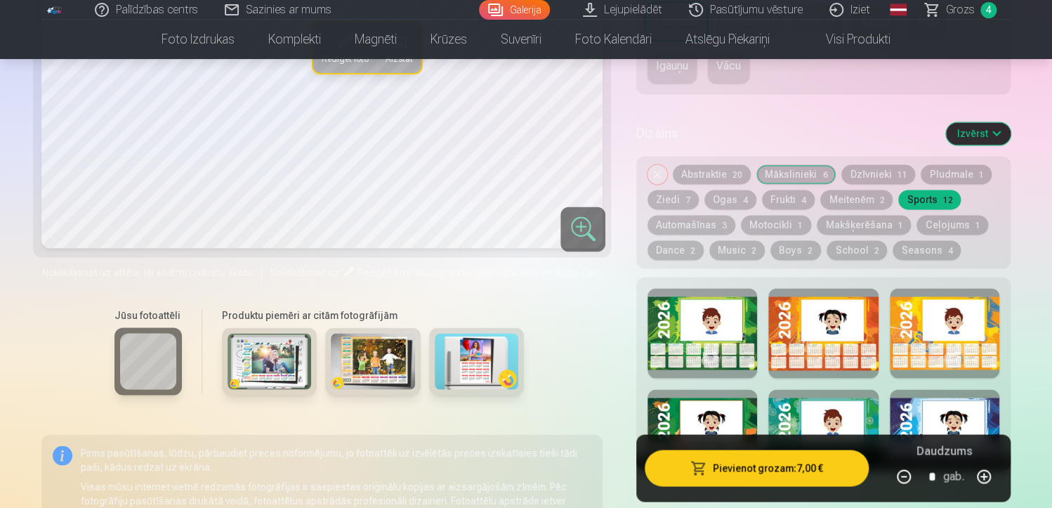
scroll to position [1006, 0]
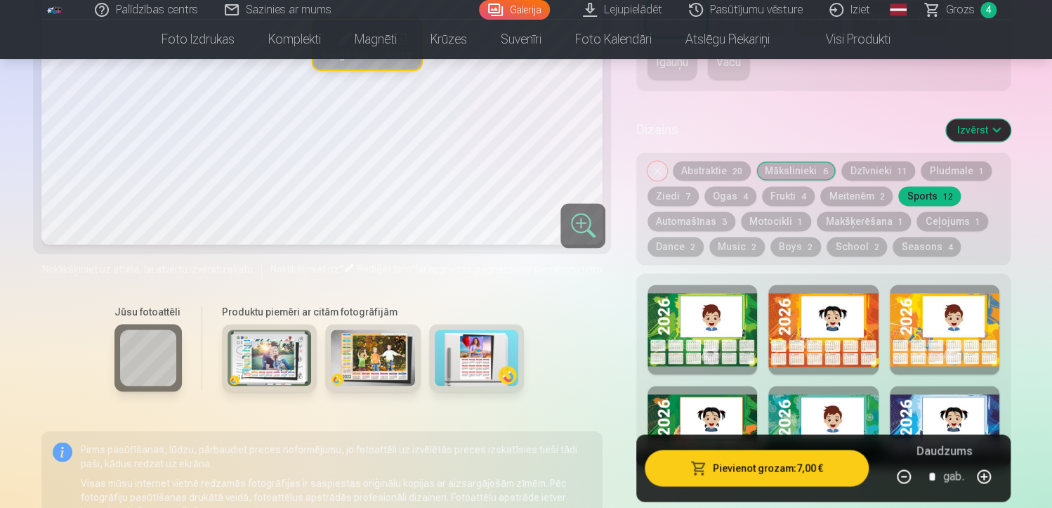
click at [790, 322] on div at bounding box center [823, 329] width 110 height 90
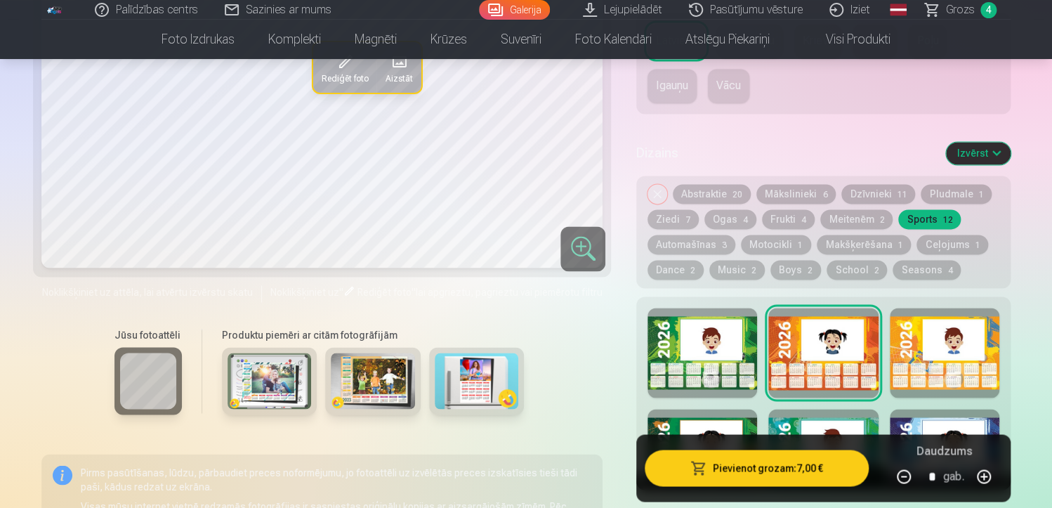
scroll to position [983, 0]
click at [734, 270] on button "Music 2" at bounding box center [736, 269] width 55 height 20
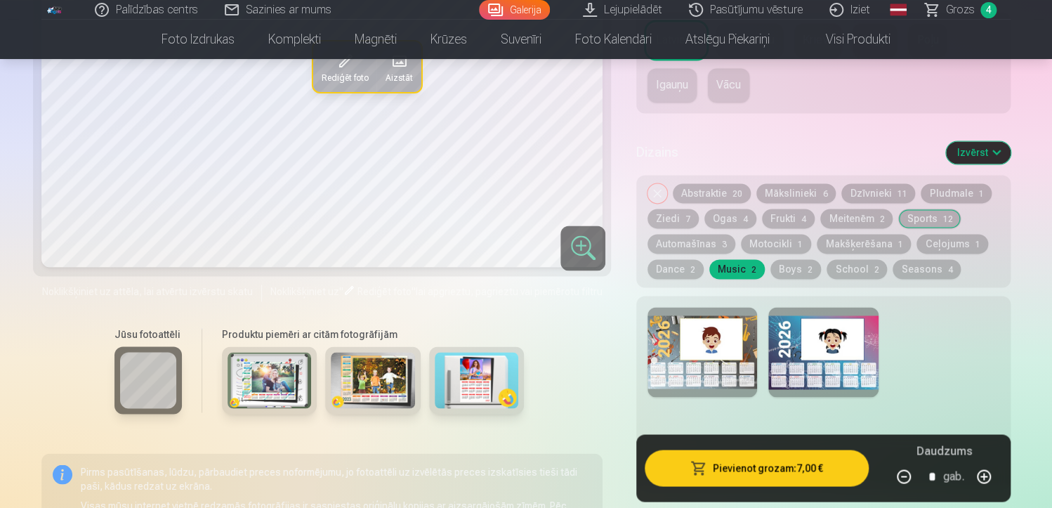
click at [694, 268] on span "2" at bounding box center [692, 270] width 5 height 10
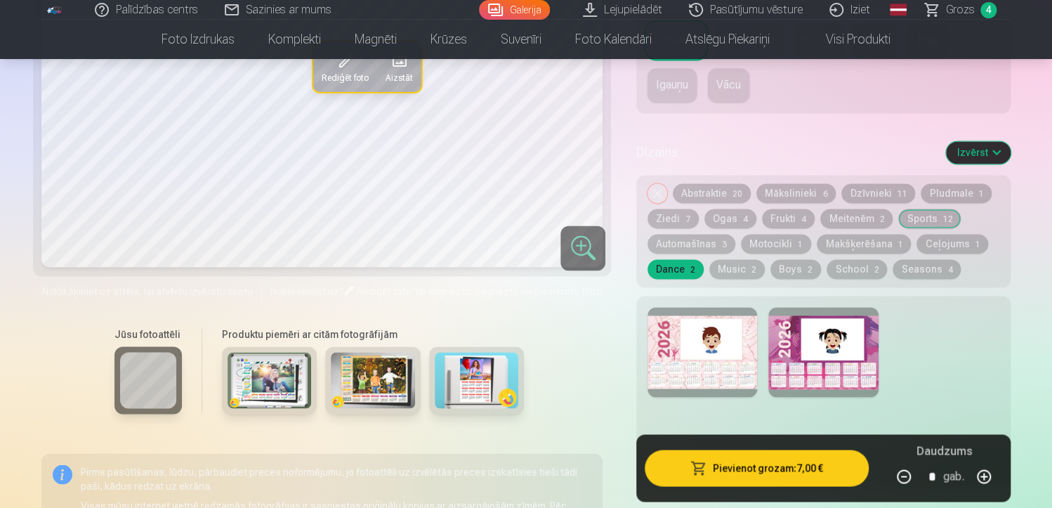
click at [882, 187] on button "Dzīvnieki 11" at bounding box center [879, 193] width 74 height 20
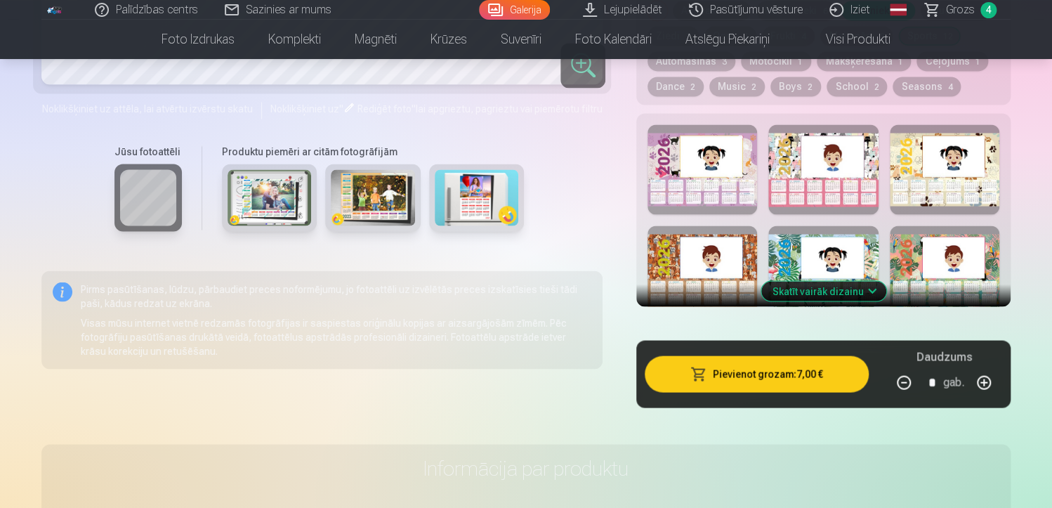
scroll to position [1167, 0]
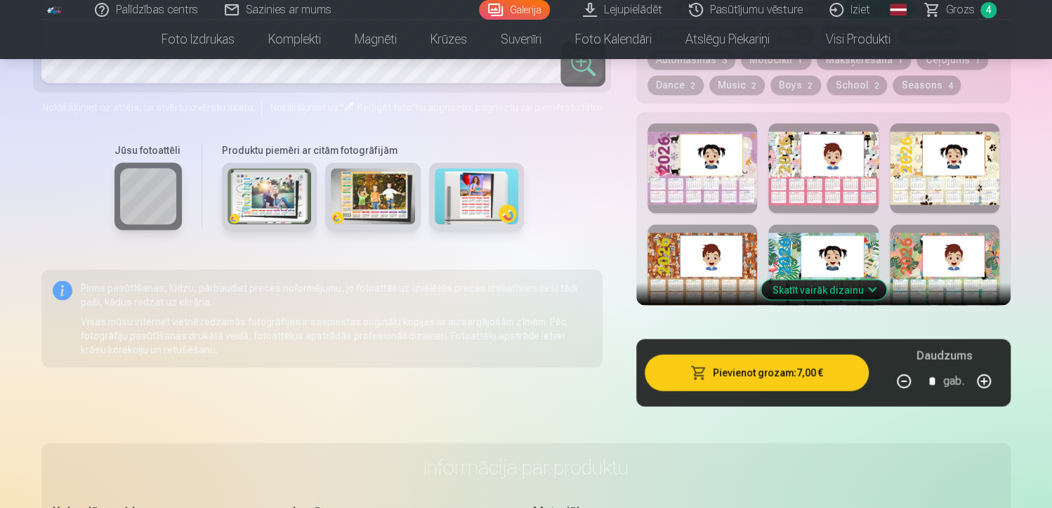
click at [816, 292] on button "Skatīt vairāk dizainu" at bounding box center [823, 290] width 125 height 20
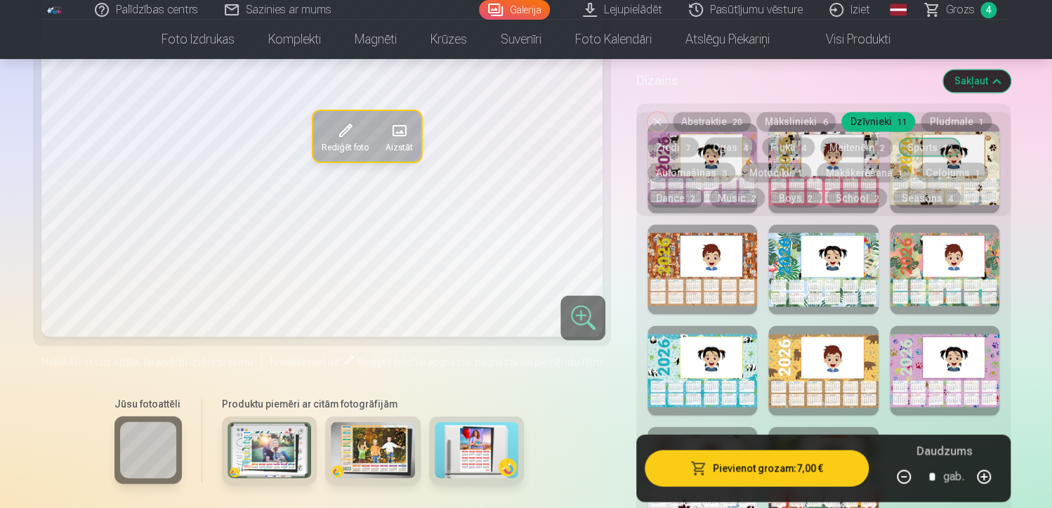
click at [563, 374] on div "Rediģēt foto Aizstāt Noklikšķiniet uz attēla, lai atvērtu izvērstu skatu Noklik…" at bounding box center [321, 307] width 561 height 689
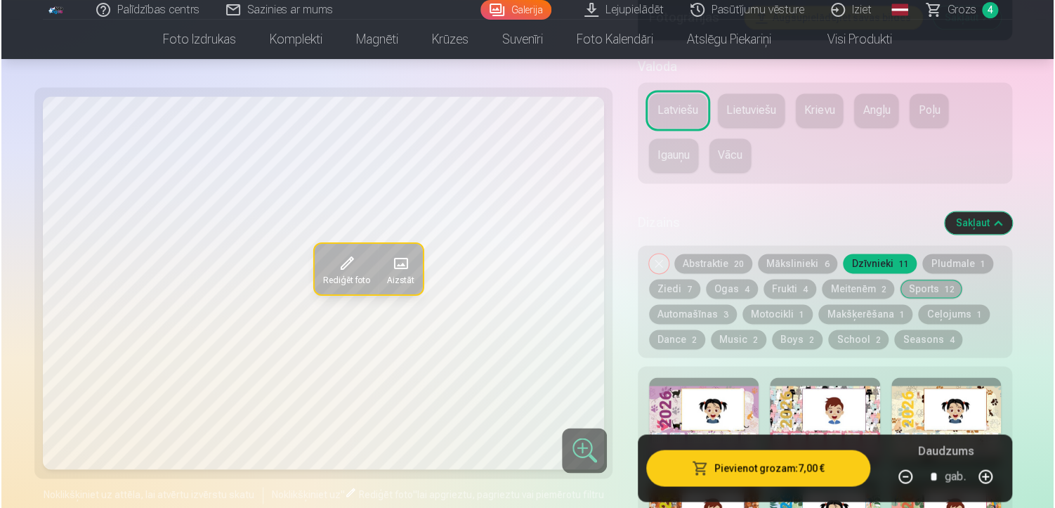
scroll to position [906, 0]
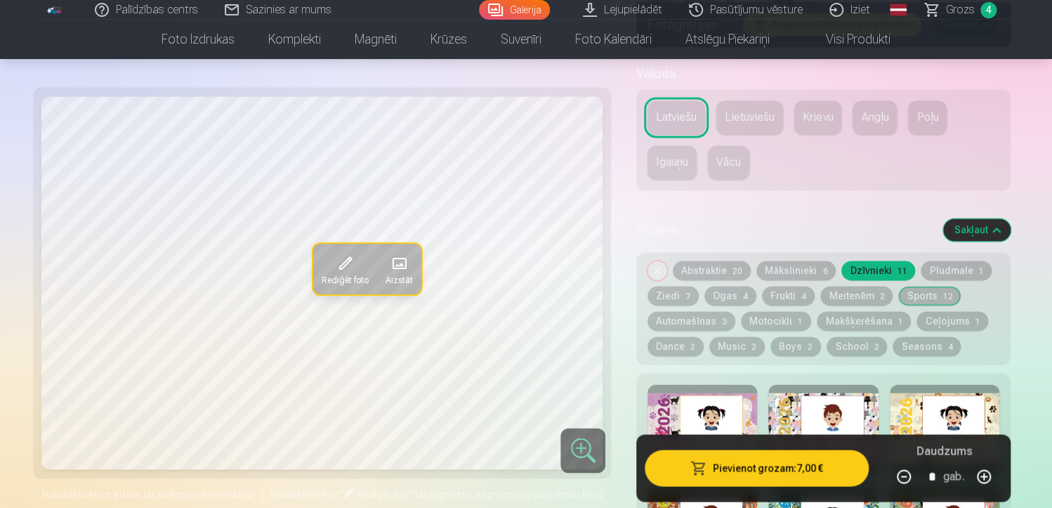
drag, startPoint x: 712, startPoint y: 460, endPoint x: 687, endPoint y: 471, distance: 27.0
click at [687, 471] on button "Pievienot grozam : 7,00 €" at bounding box center [757, 468] width 224 height 37
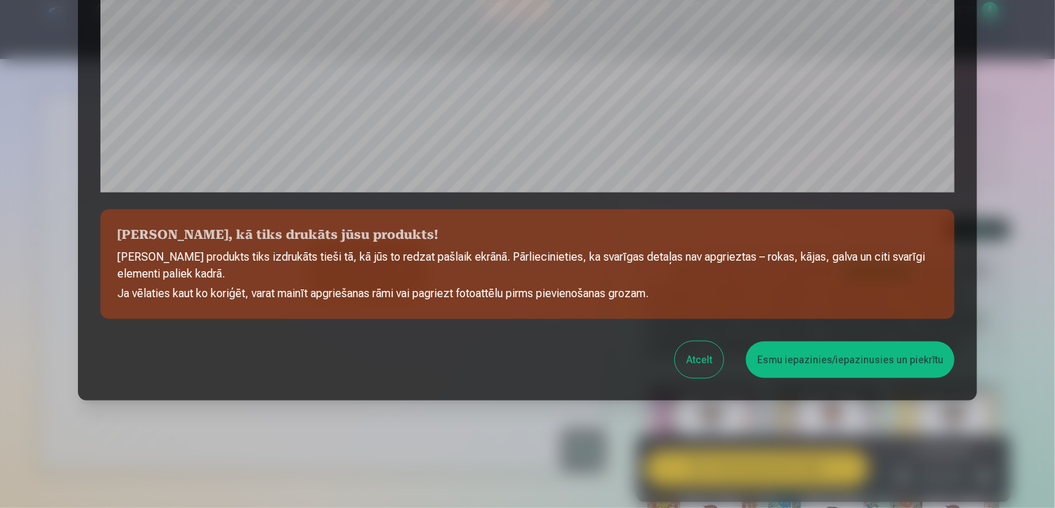
scroll to position [503, 0]
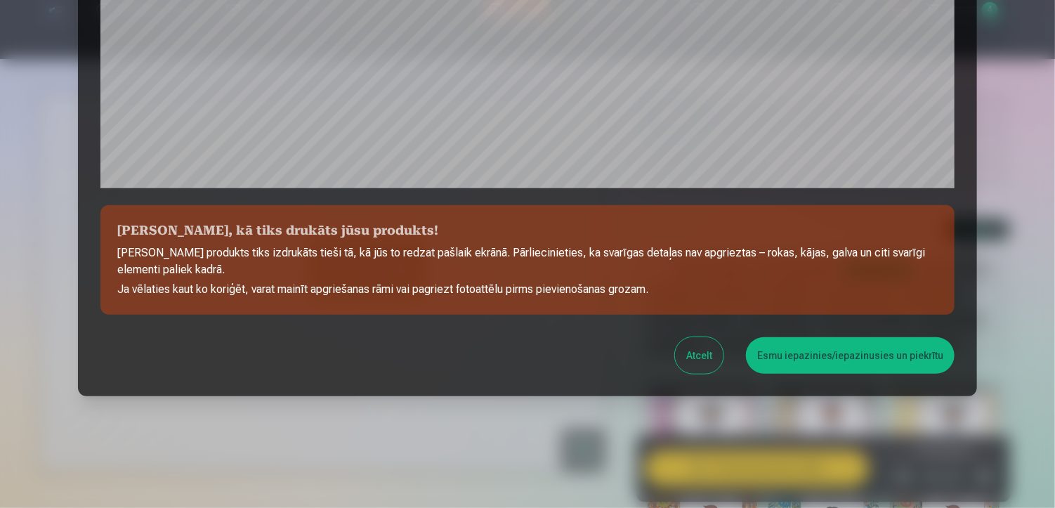
click at [804, 362] on button "Esmu iepazinies/iepazinusies un piekrītu" at bounding box center [850, 355] width 209 height 37
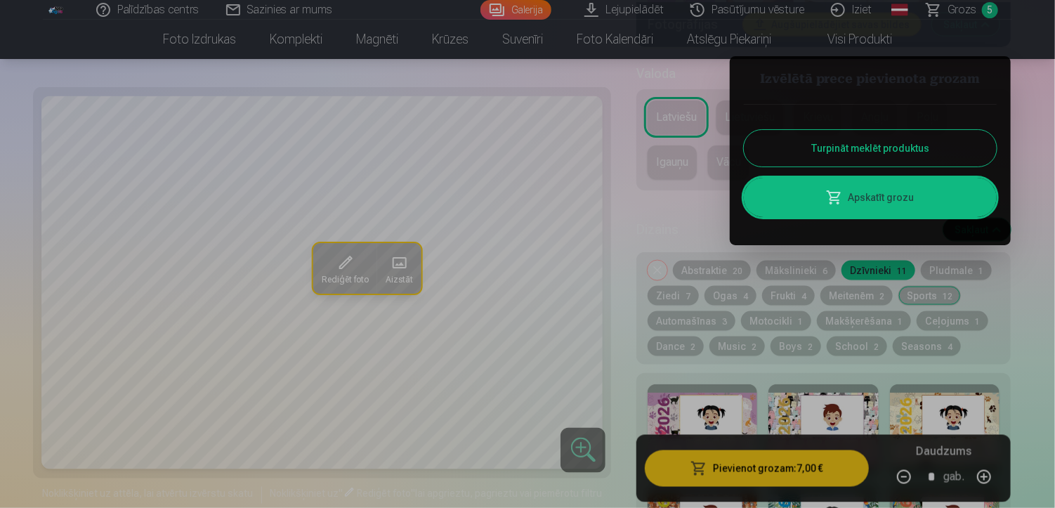
click at [843, 191] on span at bounding box center [834, 197] width 17 height 17
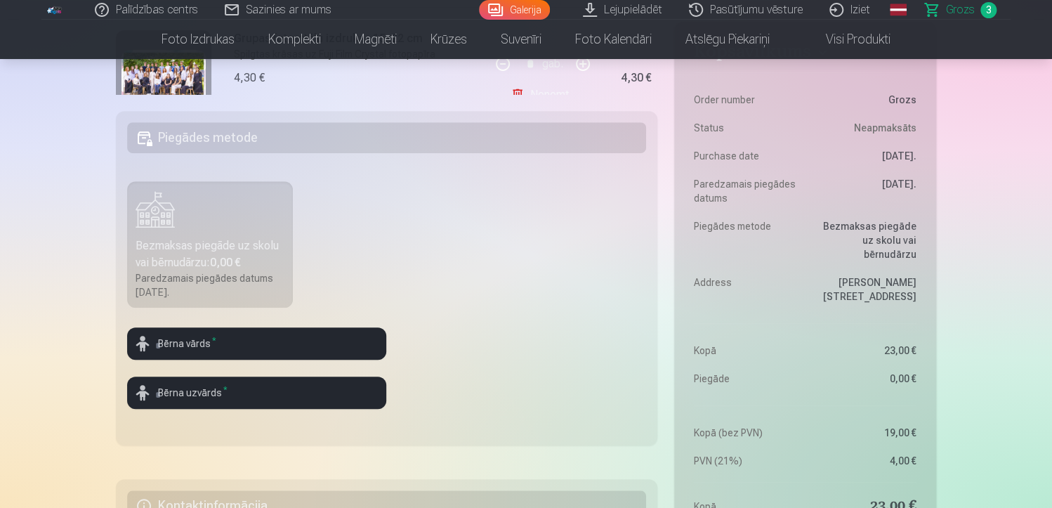
scroll to position [348, 0]
click at [234, 339] on input "text" at bounding box center [256, 343] width 259 height 32
type input "*********"
click at [194, 398] on input "text" at bounding box center [256, 393] width 259 height 32
type input "********"
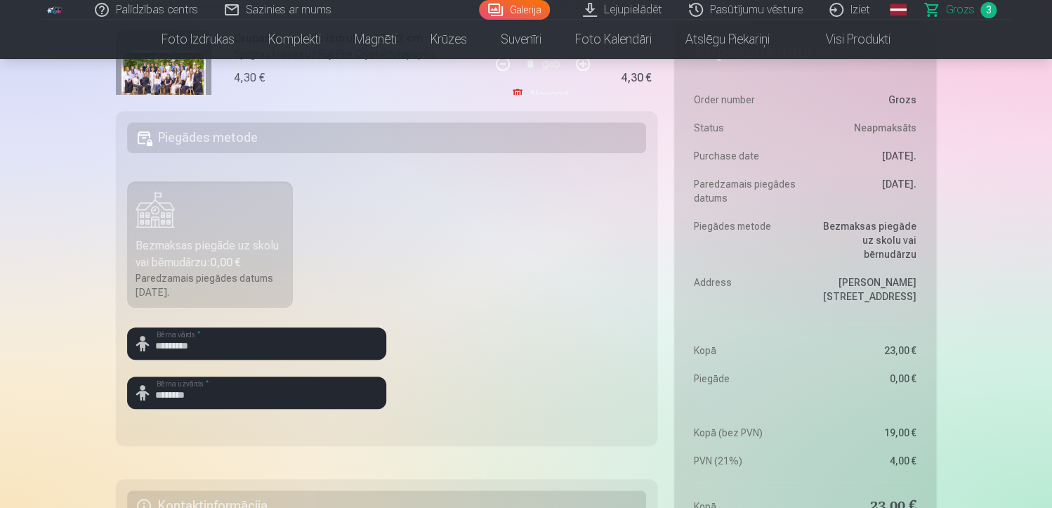
click at [500, 411] on fieldset "Piegādes metode Bezmaksas piegāde uz skolu vai bērnudārzu : 0,00 € Paredzamais …" at bounding box center [387, 278] width 542 height 334
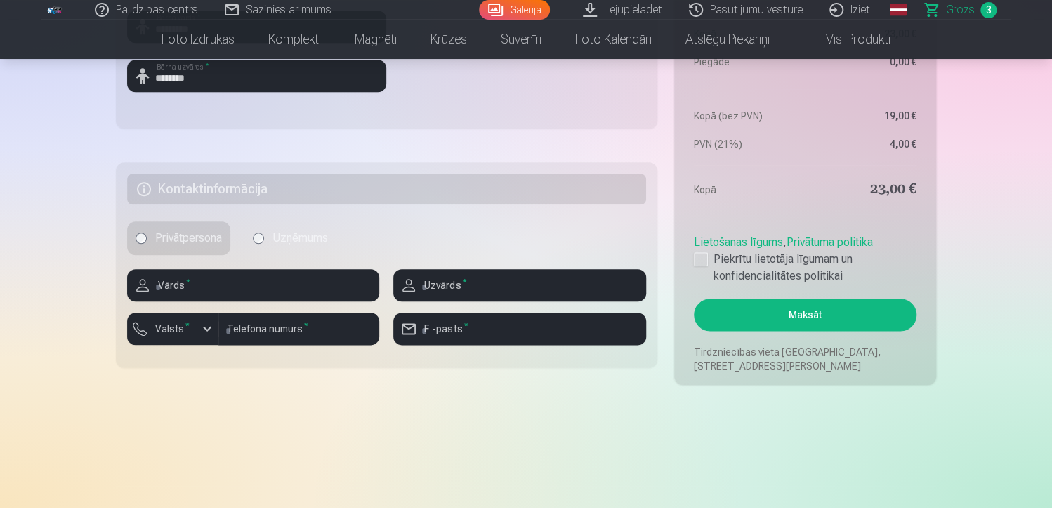
scroll to position [604, 0]
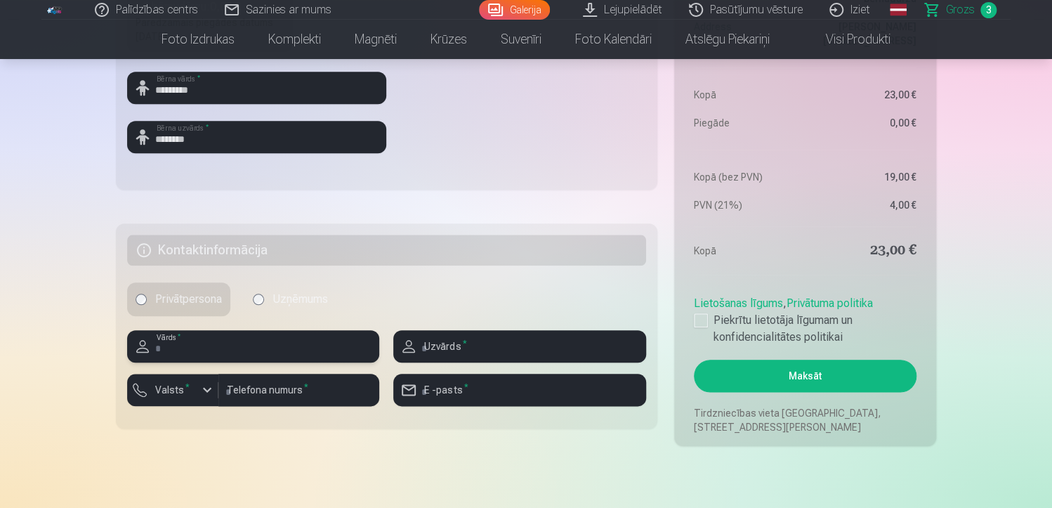
click at [281, 348] on input "text" at bounding box center [253, 346] width 252 height 32
type input "****"
type input "*********"
type input "********"
type input "**********"
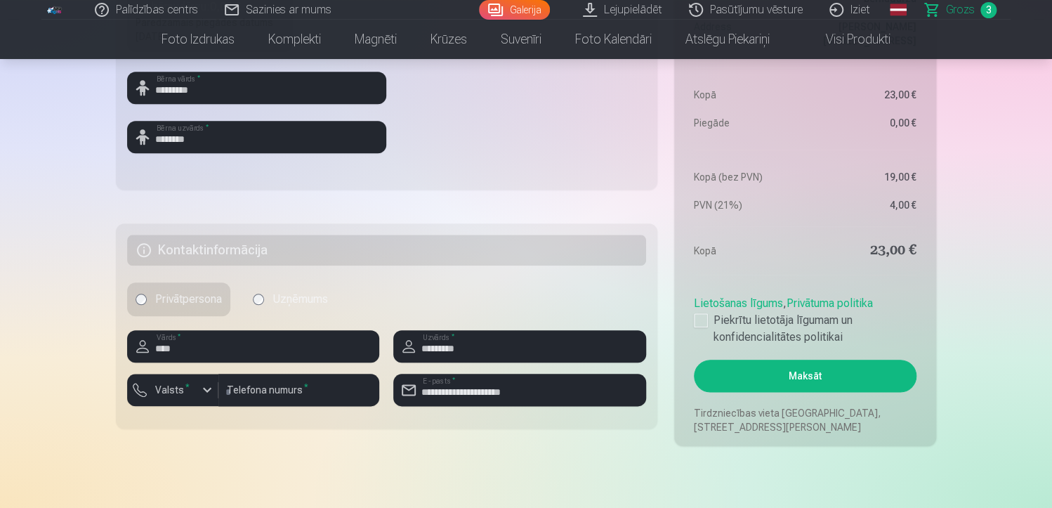
click at [342, 474] on main "Jūsu iepirkumu grozs Kopsavilkums Order number Grozs Status Neapmaksāts Purchas…" at bounding box center [526, 1] width 820 height 1021
click at [284, 395] on input "********" at bounding box center [298, 390] width 161 height 32
click at [207, 389] on div "button" at bounding box center [207, 389] width 17 height 17
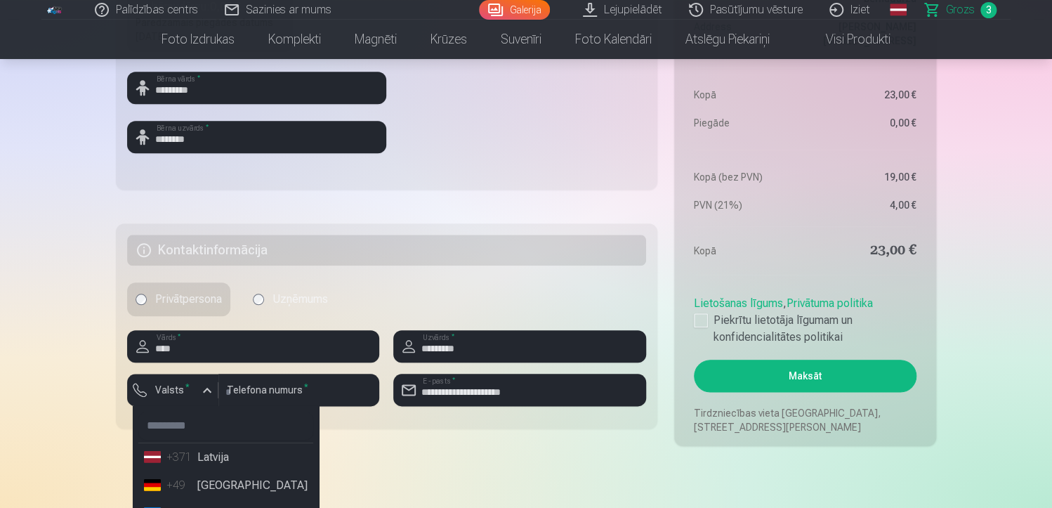
click at [218, 459] on li "+371 Latvija" at bounding box center [225, 457] width 175 height 28
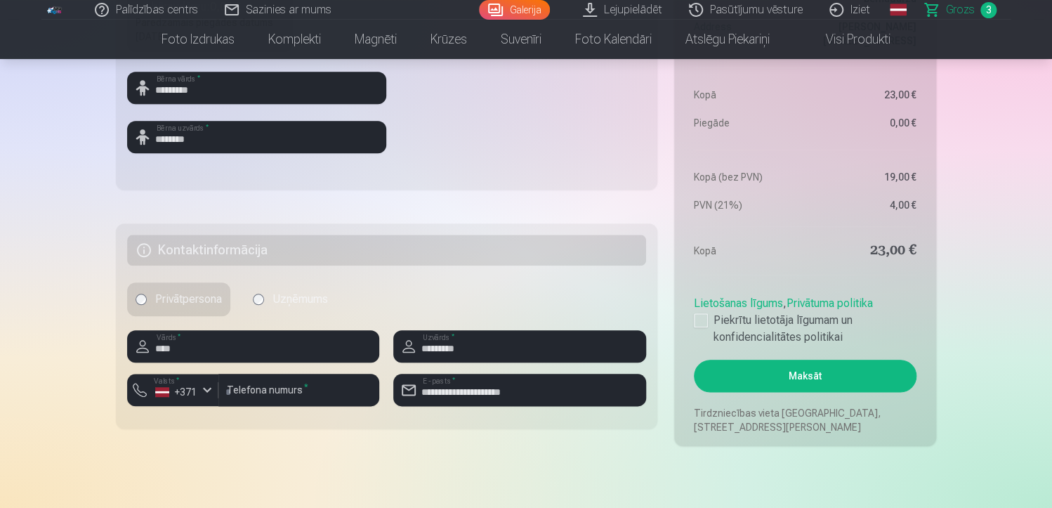
click at [351, 438] on div "Kopsavilkums Order number Grozs Status Neapmaksāts Purchase date [DATE]. Paredz…" at bounding box center [526, 14] width 820 height 861
click at [694, 324] on div at bounding box center [701, 320] width 14 height 14
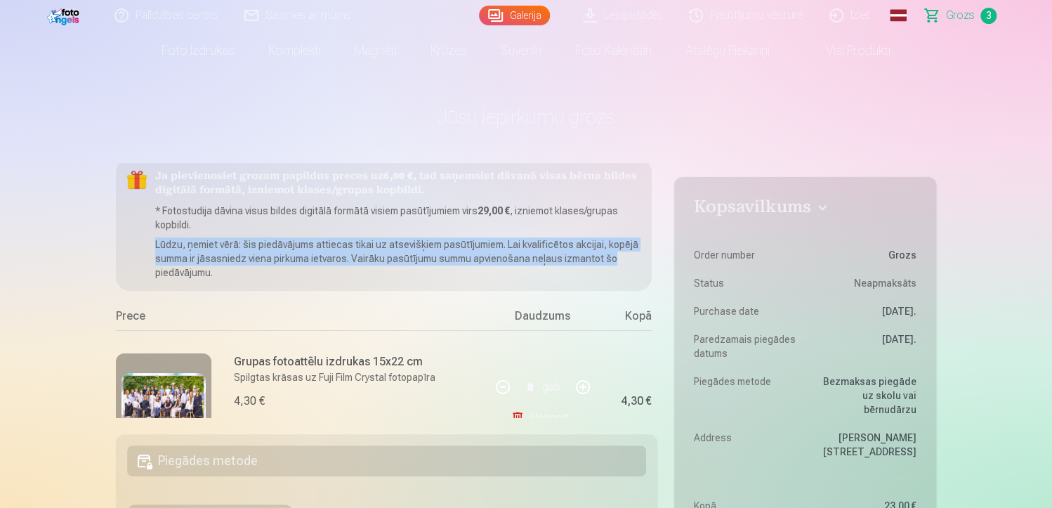
scroll to position [4, 34]
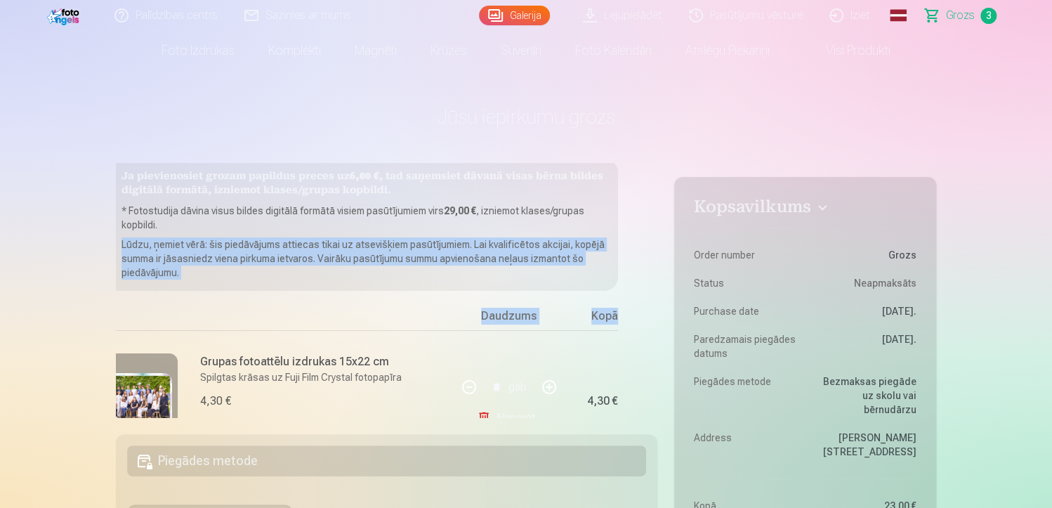
drag, startPoint x: 657, startPoint y: 223, endPoint x: 650, endPoint y: 322, distance: 99.9
click at [650, 322] on div "Ja pievienosiet grozam papildus preces uz 6,00 € , tad saņemsiet dāvanā visas b…" at bounding box center [387, 290] width 542 height 254
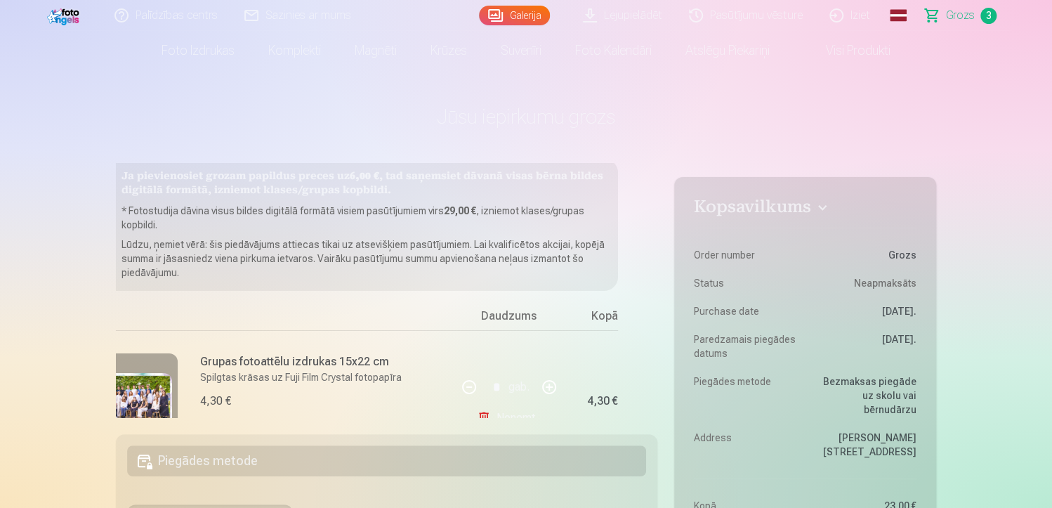
drag, startPoint x: 650, startPoint y: 322, endPoint x: 708, endPoint y: 129, distance: 202.2
click at [708, 129] on h1 "Jūsu iepirkumu grozs" at bounding box center [526, 116] width 820 height 25
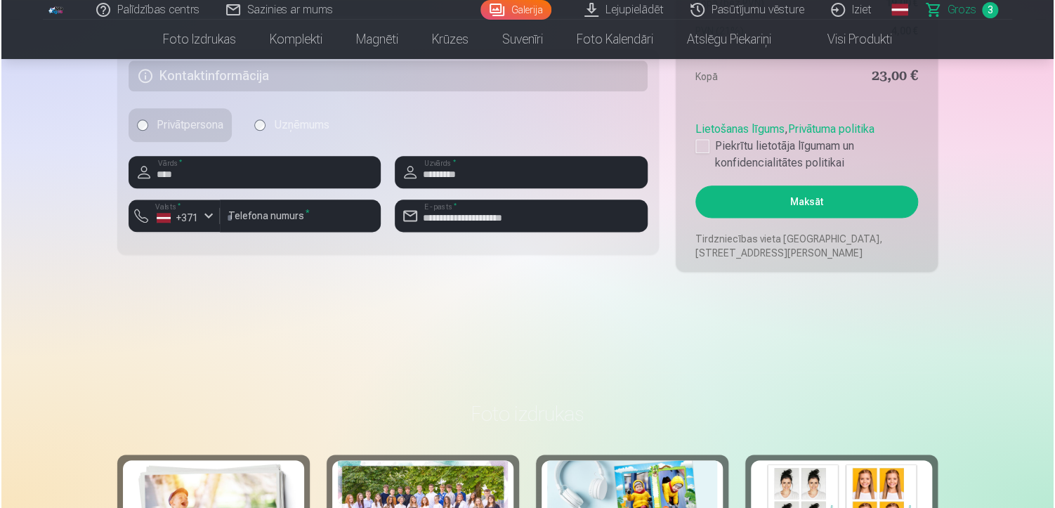
scroll to position [803, 0]
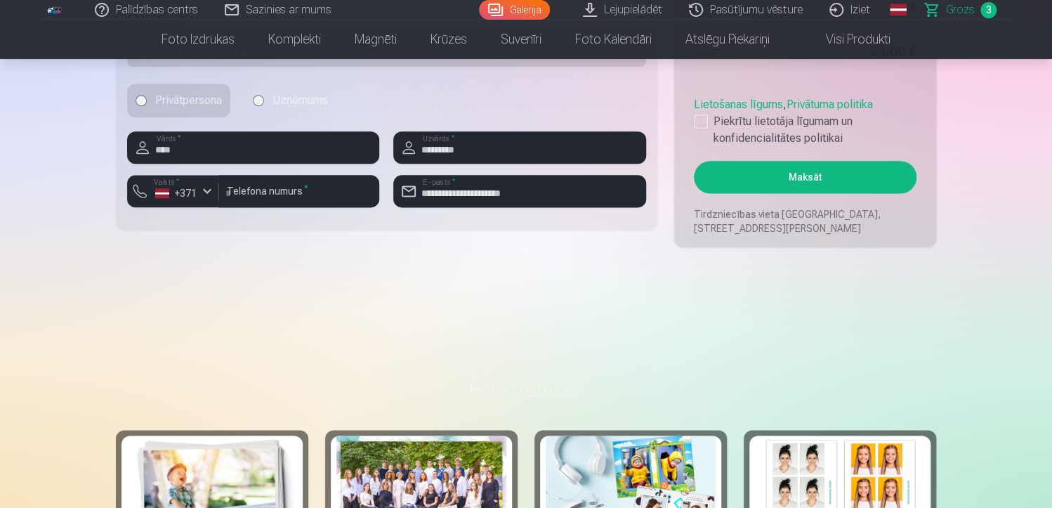
click at [860, 185] on button "Maksāt" at bounding box center [805, 177] width 223 height 32
